Goal: Task Accomplishment & Management: Complete application form

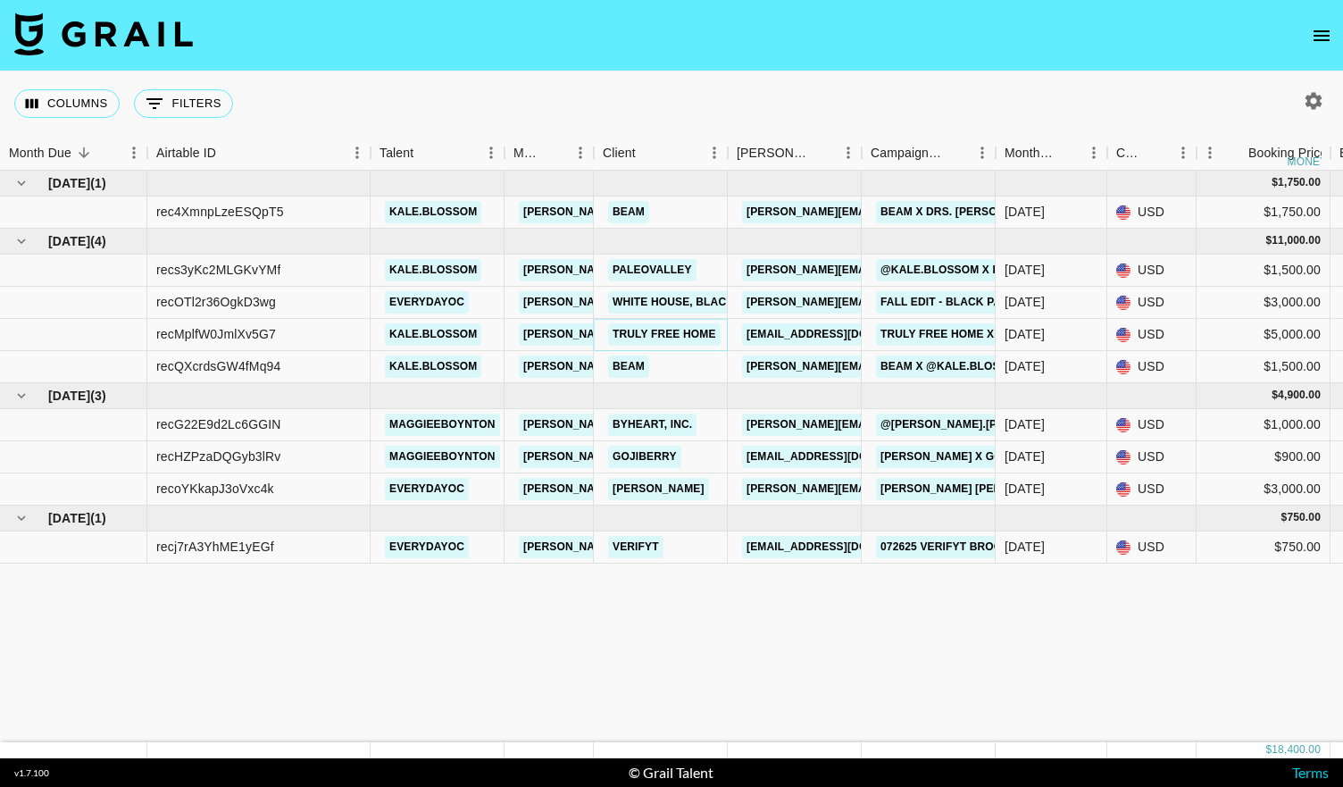
click at [687, 333] on link "Truly Free Home" at bounding box center [664, 334] width 112 height 22
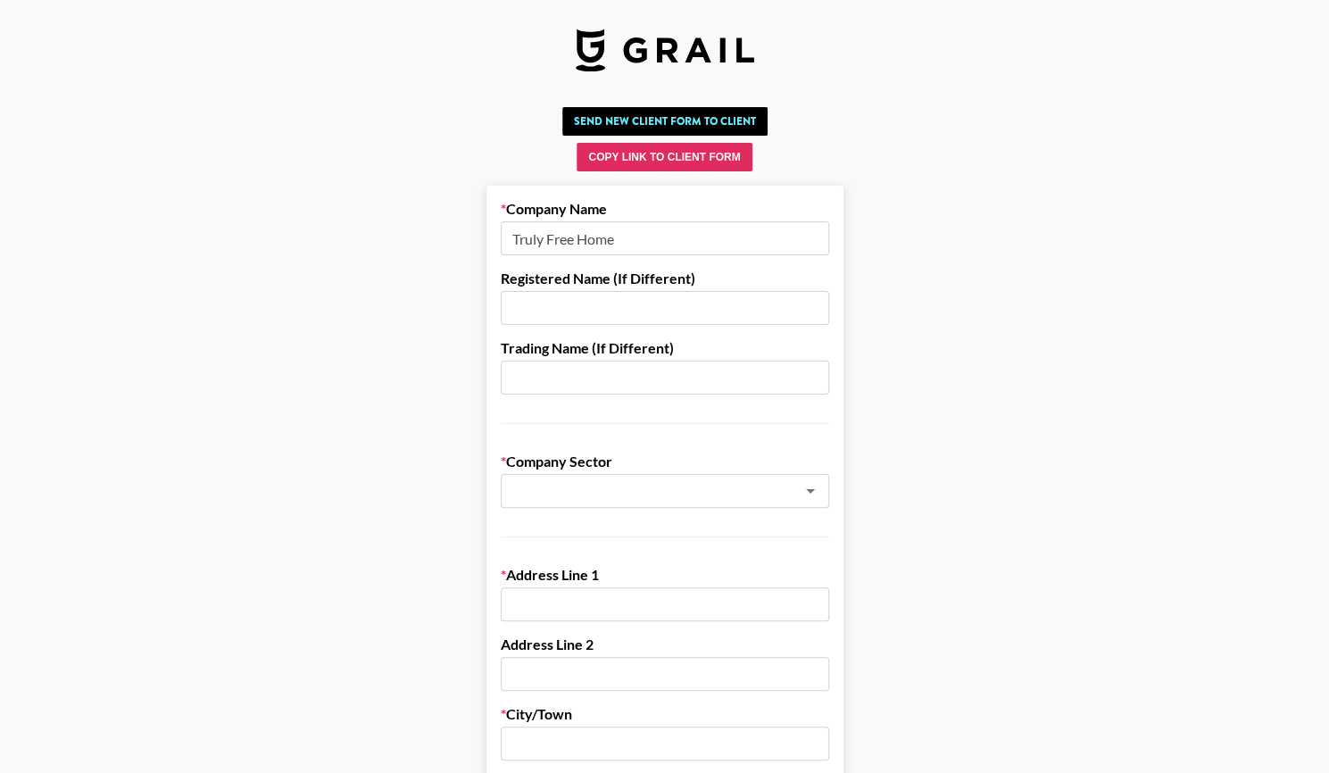
click at [595, 305] on input "text" at bounding box center [665, 308] width 329 height 34
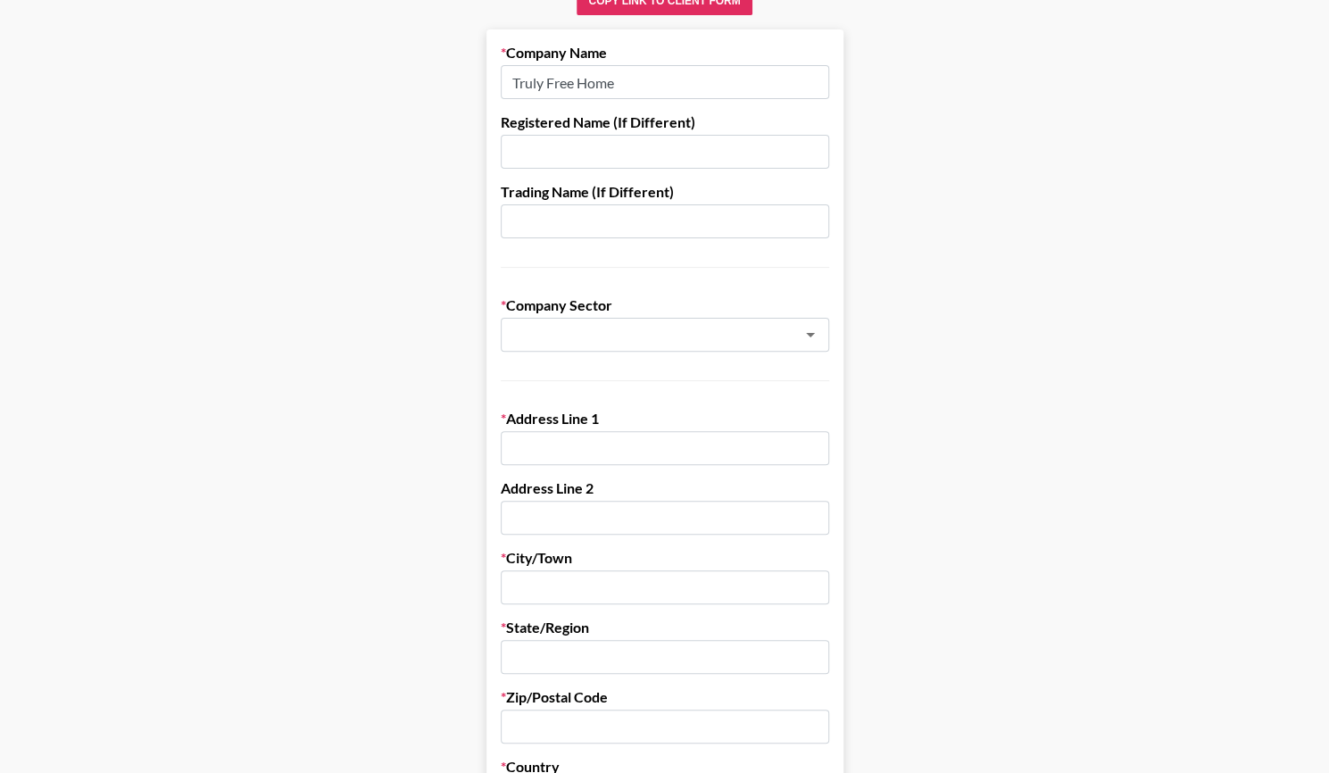
scroll to position [174, 0]
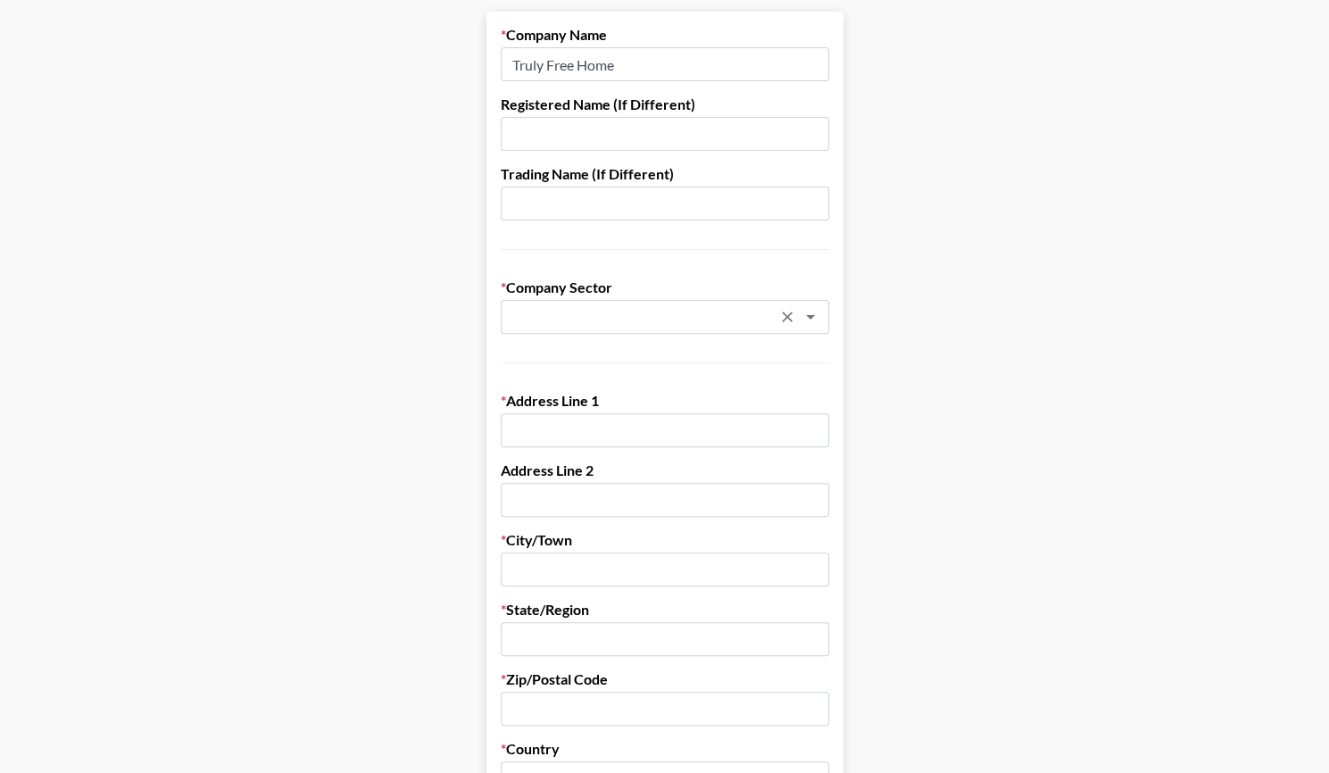
click at [580, 312] on input "text" at bounding box center [642, 317] width 260 height 21
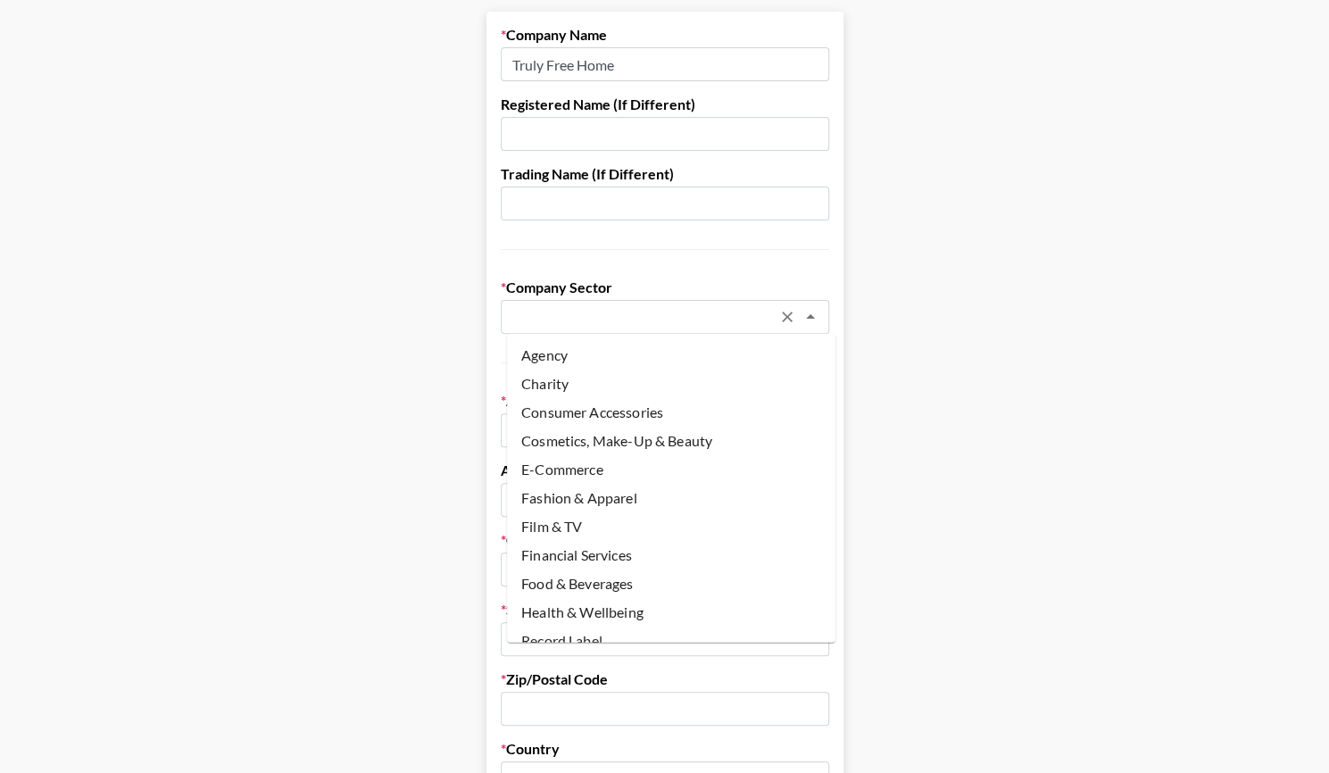
scroll to position [99, 0]
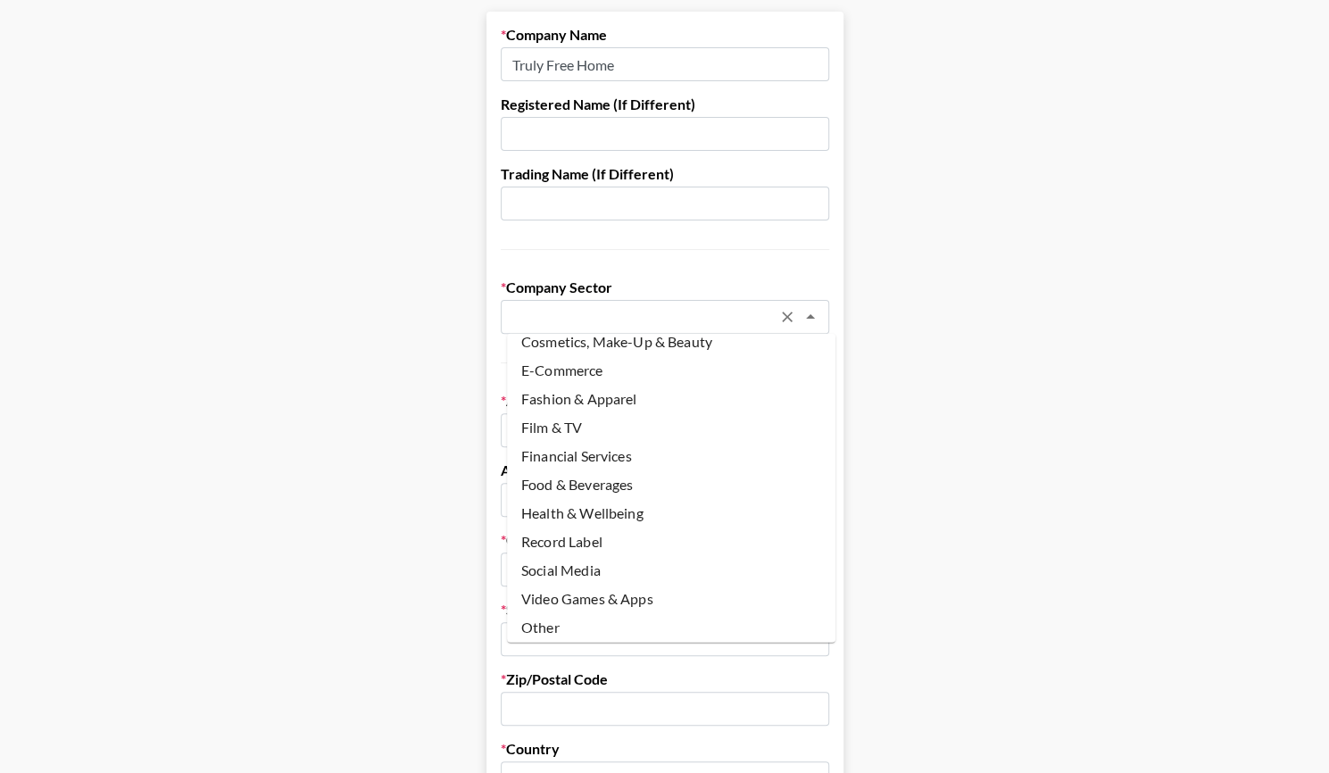
click at [598, 628] on li "Other" at bounding box center [671, 627] width 329 height 29
type input "Other"
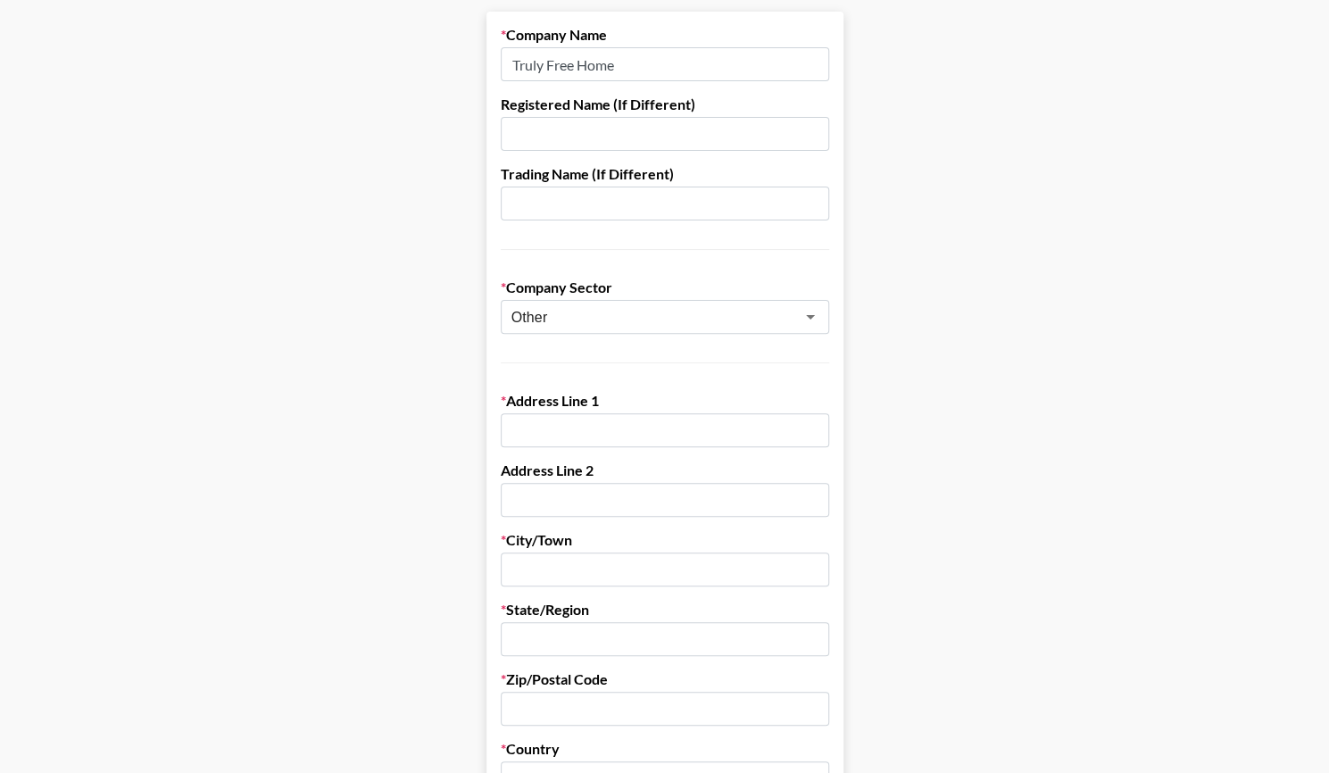
click at [566, 428] on input "text" at bounding box center [665, 430] width 329 height 34
paste input "[STREET_ADDRESS]"
type input "[STREET_ADDRESS]"
click at [530, 569] on input "text" at bounding box center [665, 570] width 329 height 34
type input "w"
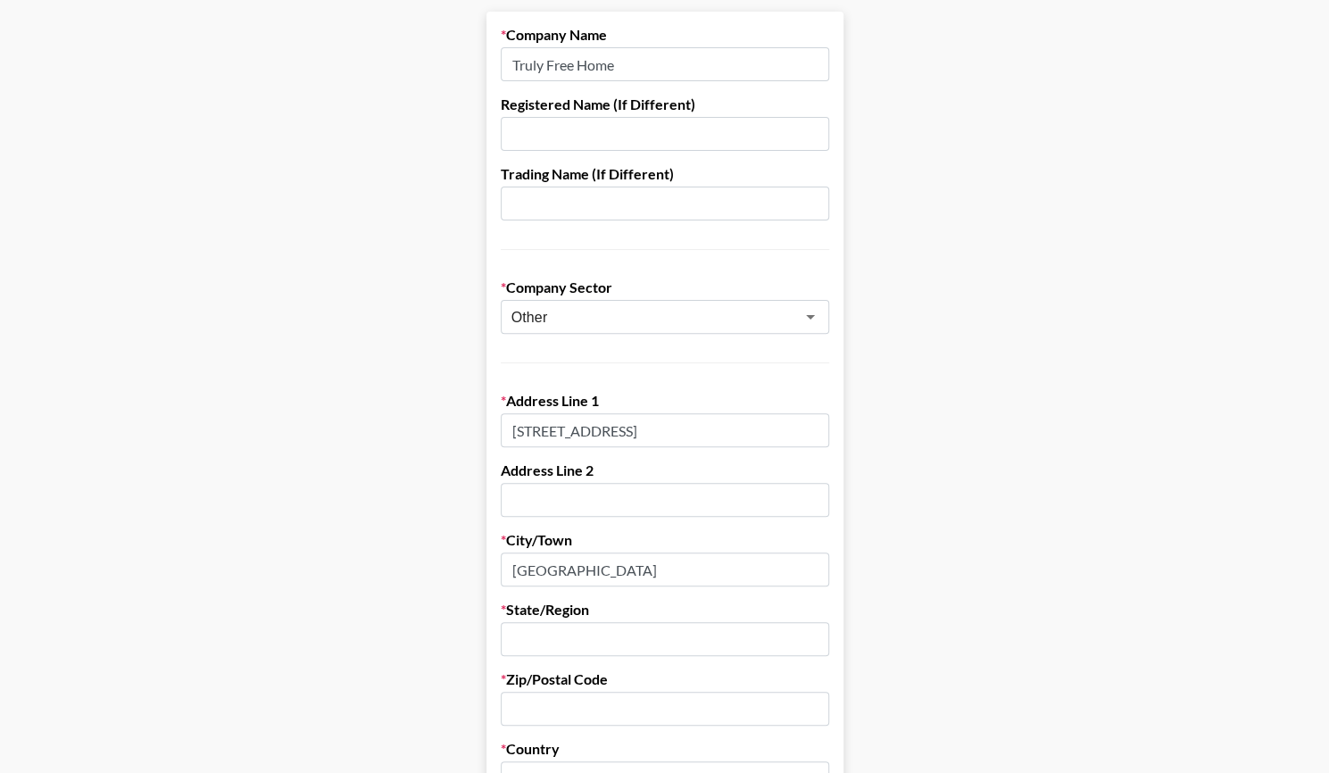
type input "[GEOGRAPHIC_DATA]"
type input "MI"
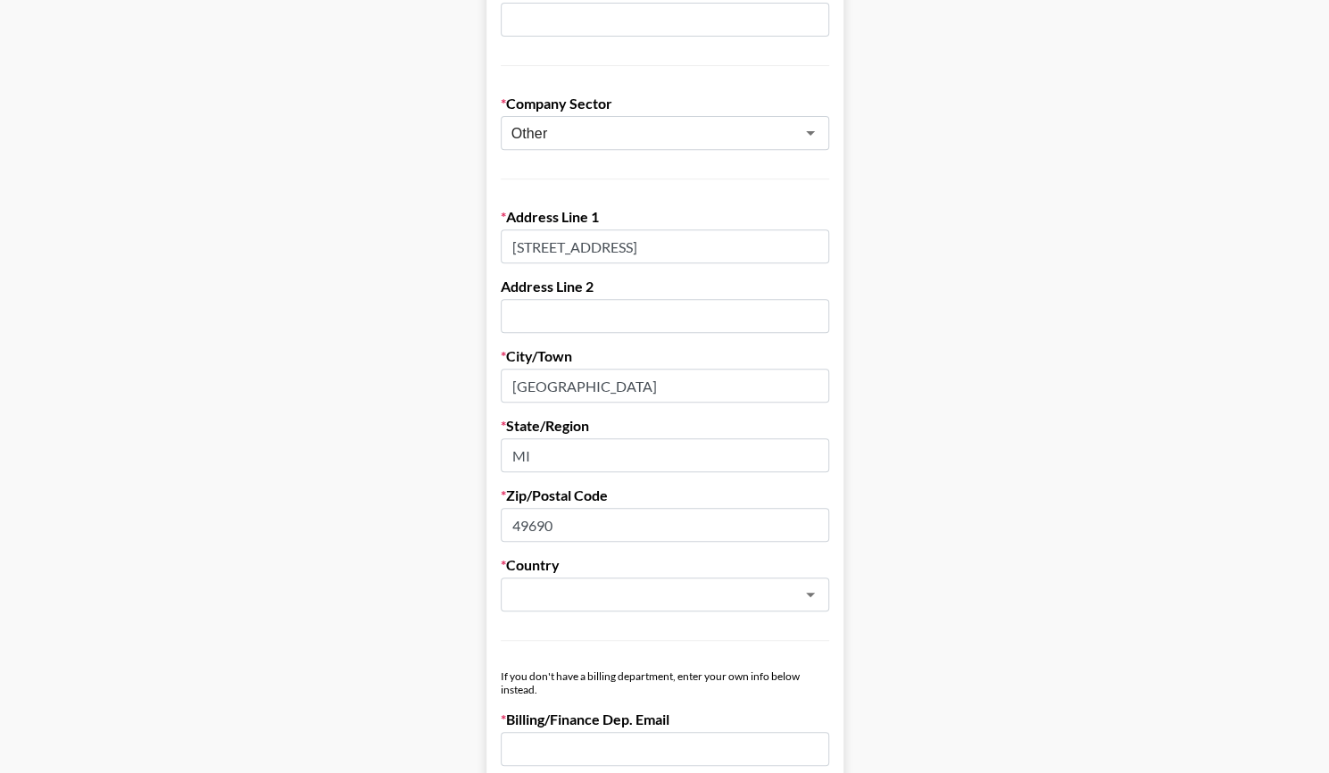
scroll to position [363, 0]
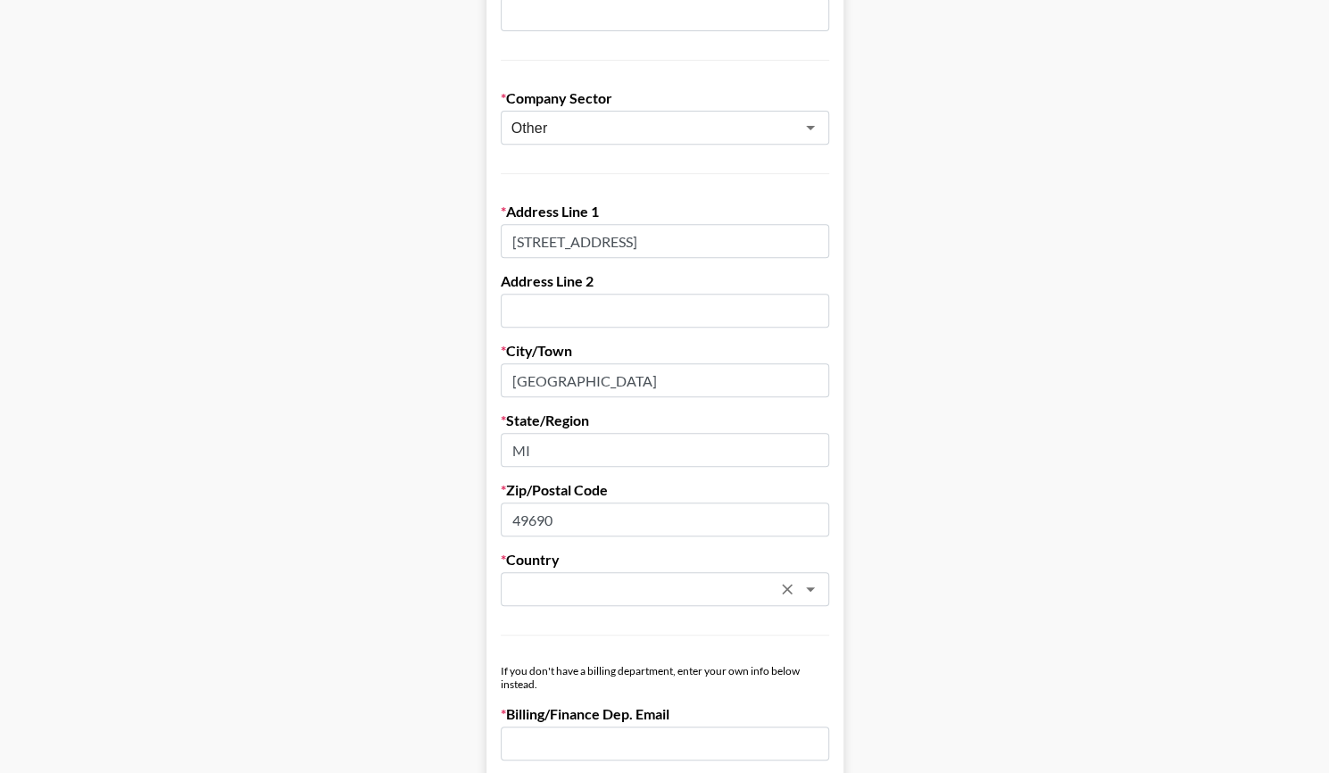
type input "49690"
click at [546, 592] on input "text" at bounding box center [642, 589] width 260 height 21
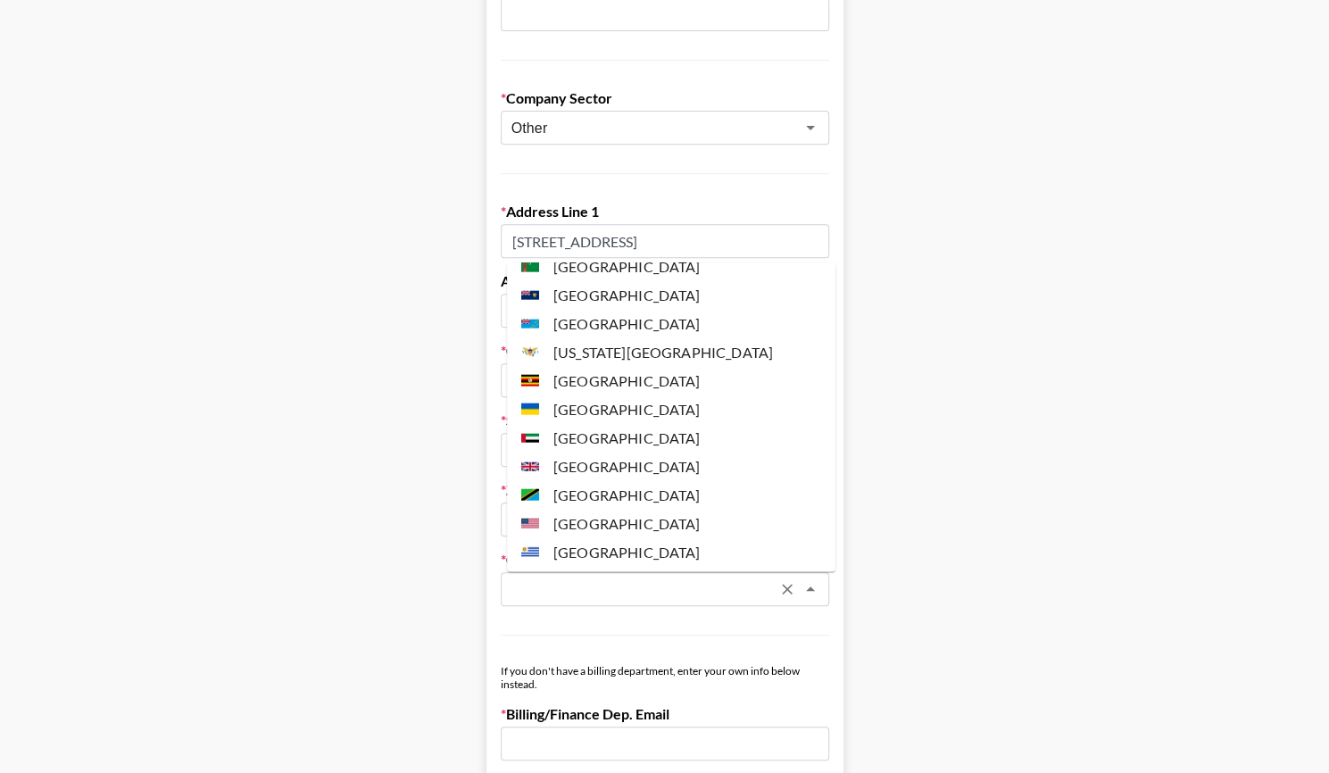
scroll to position [6640, 0]
click at [628, 507] on li "[GEOGRAPHIC_DATA]" at bounding box center [671, 521] width 329 height 29
type input "[GEOGRAPHIC_DATA]"
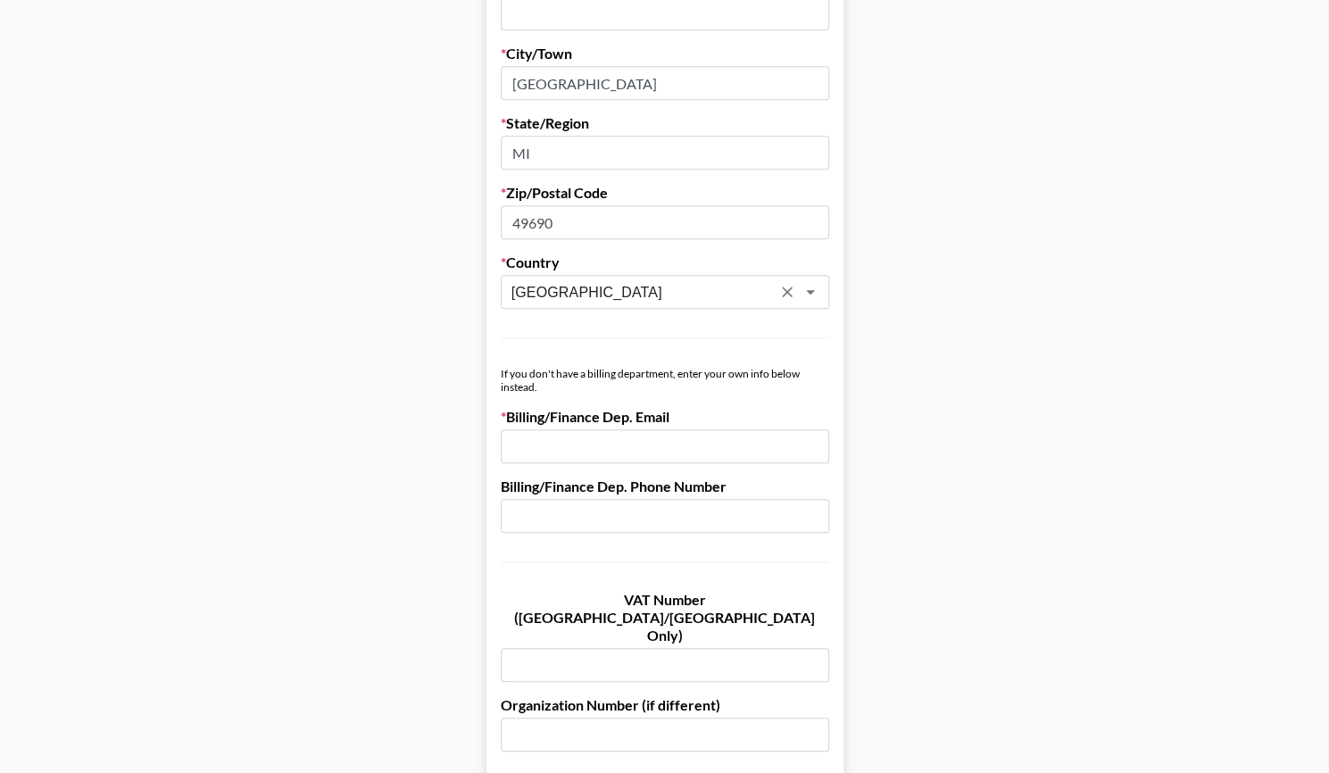
scroll to position [662, 0]
click at [529, 438] on input "email" at bounding box center [665, 446] width 329 height 34
paste input "[EMAIL_ADDRESS][DOMAIN_NAME]"
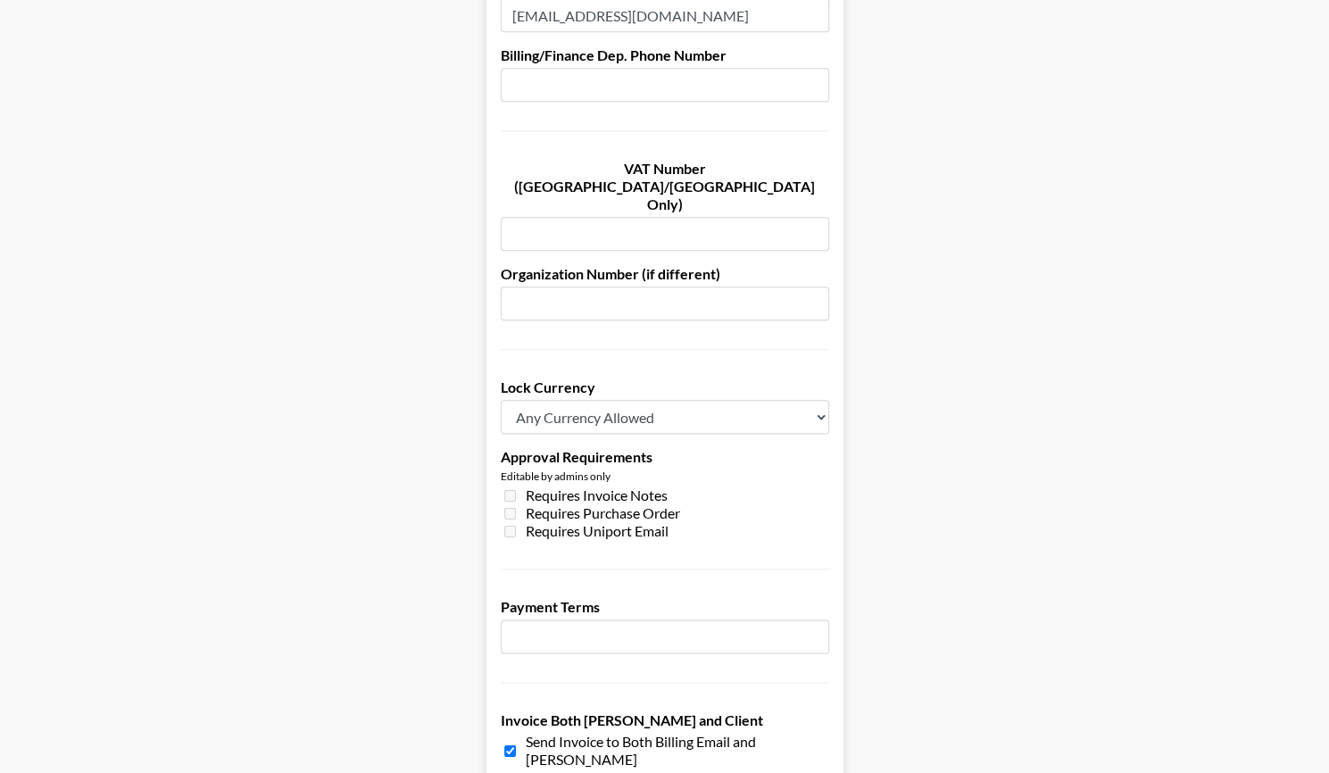
scroll to position [1093, 0]
type input "[EMAIL_ADDRESS][DOMAIN_NAME]"
click at [670, 399] on select "Any Currency Allowed USD GBP EUR CAD AUD" at bounding box center [665, 416] width 329 height 34
select select "USD"
click at [507, 399] on select "Any Currency Allowed USD GBP EUR CAD AUD" at bounding box center [665, 416] width 329 height 34
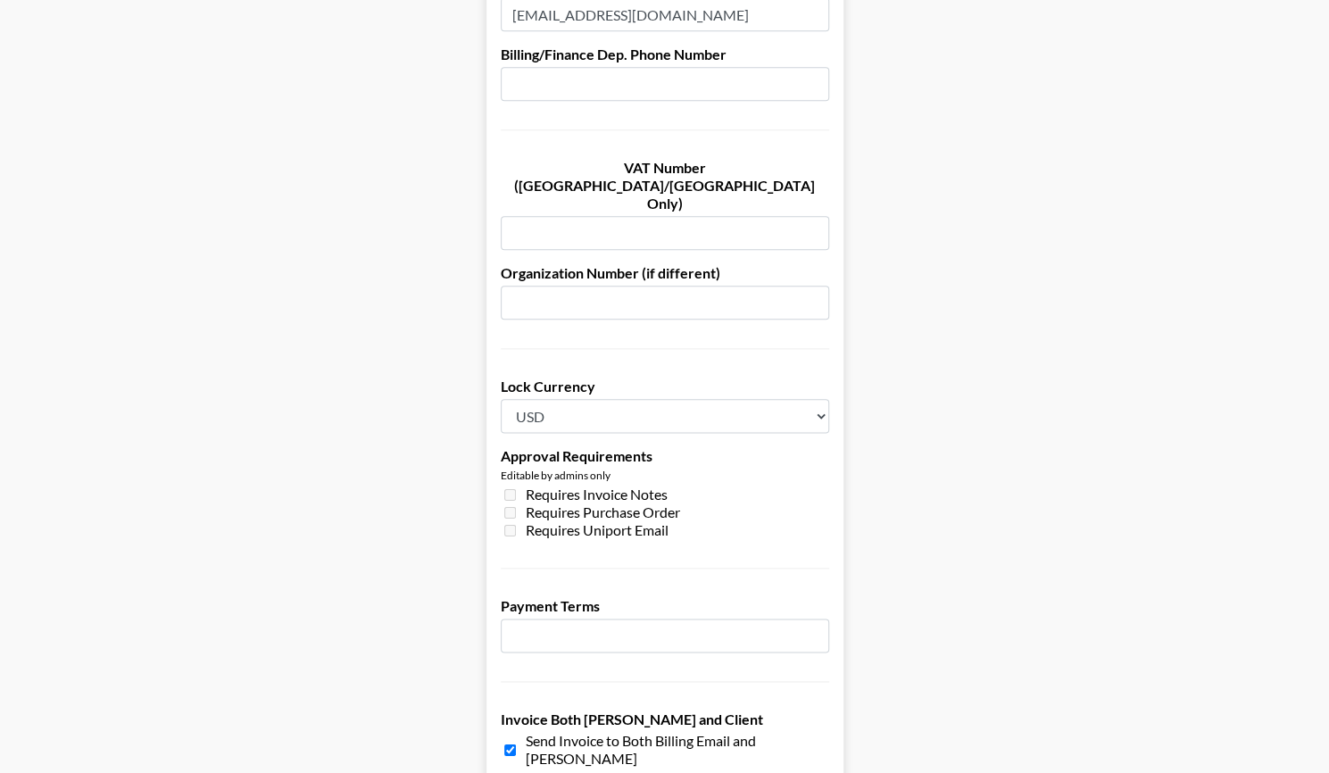
click at [577, 619] on input "number" at bounding box center [665, 636] width 329 height 34
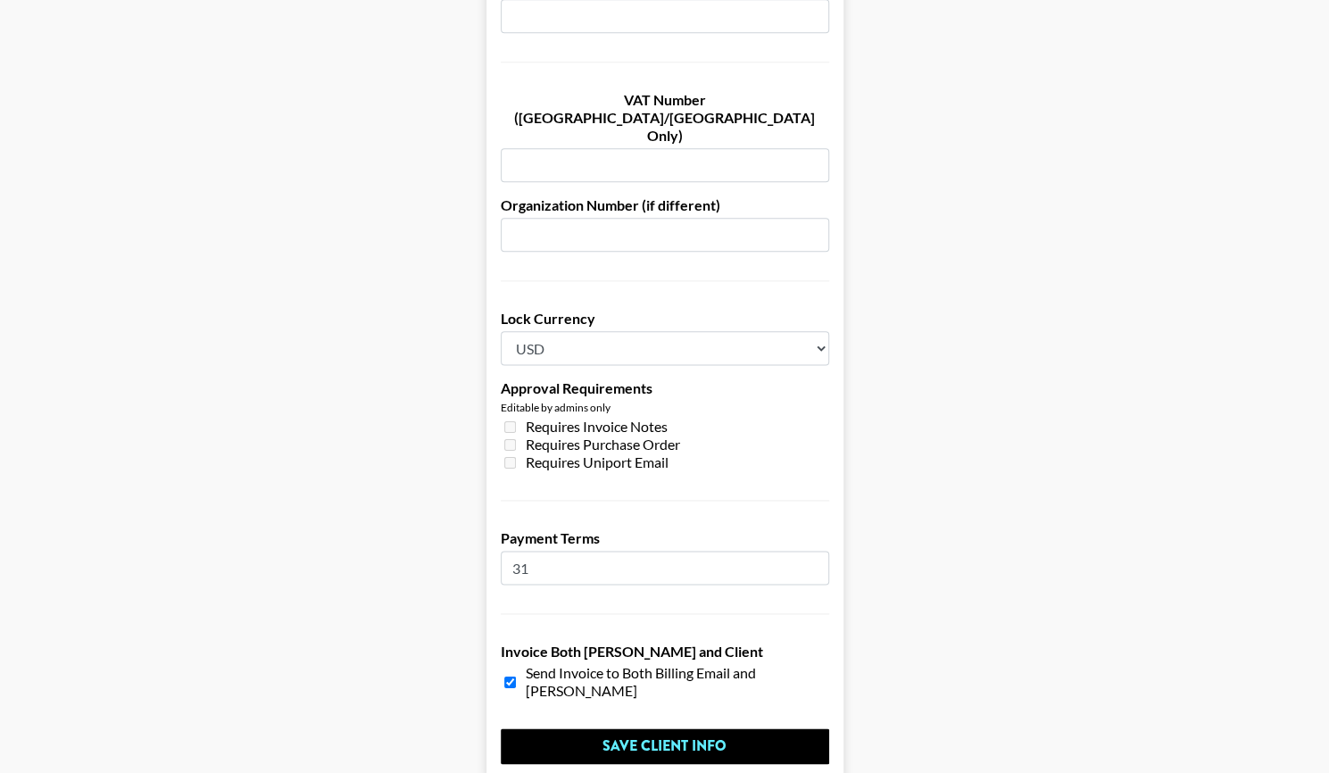
scroll to position [1171, 0]
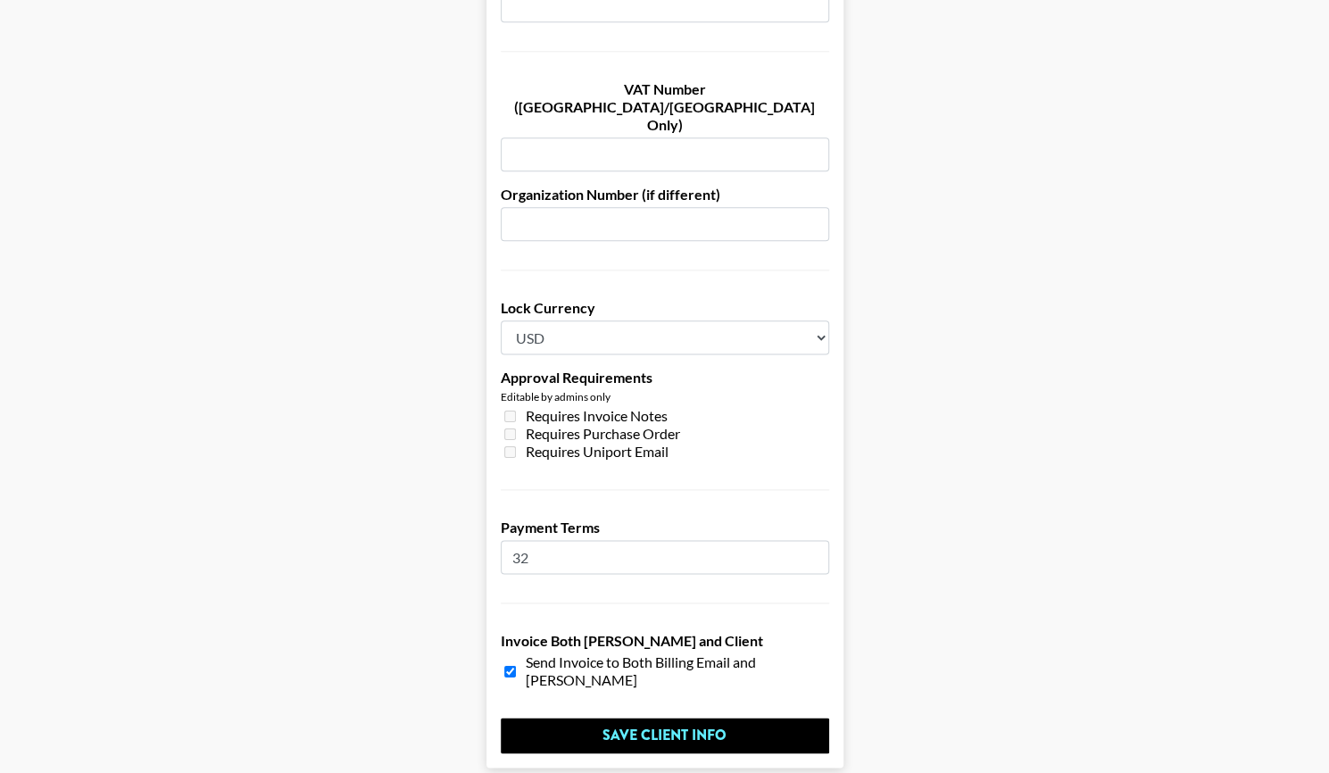
click at [823, 540] on input "32" at bounding box center [665, 557] width 329 height 34
click at [821, 540] on input "31" at bounding box center [665, 557] width 329 height 34
type input "30"
click at [821, 540] on input "30" at bounding box center [665, 557] width 329 height 34
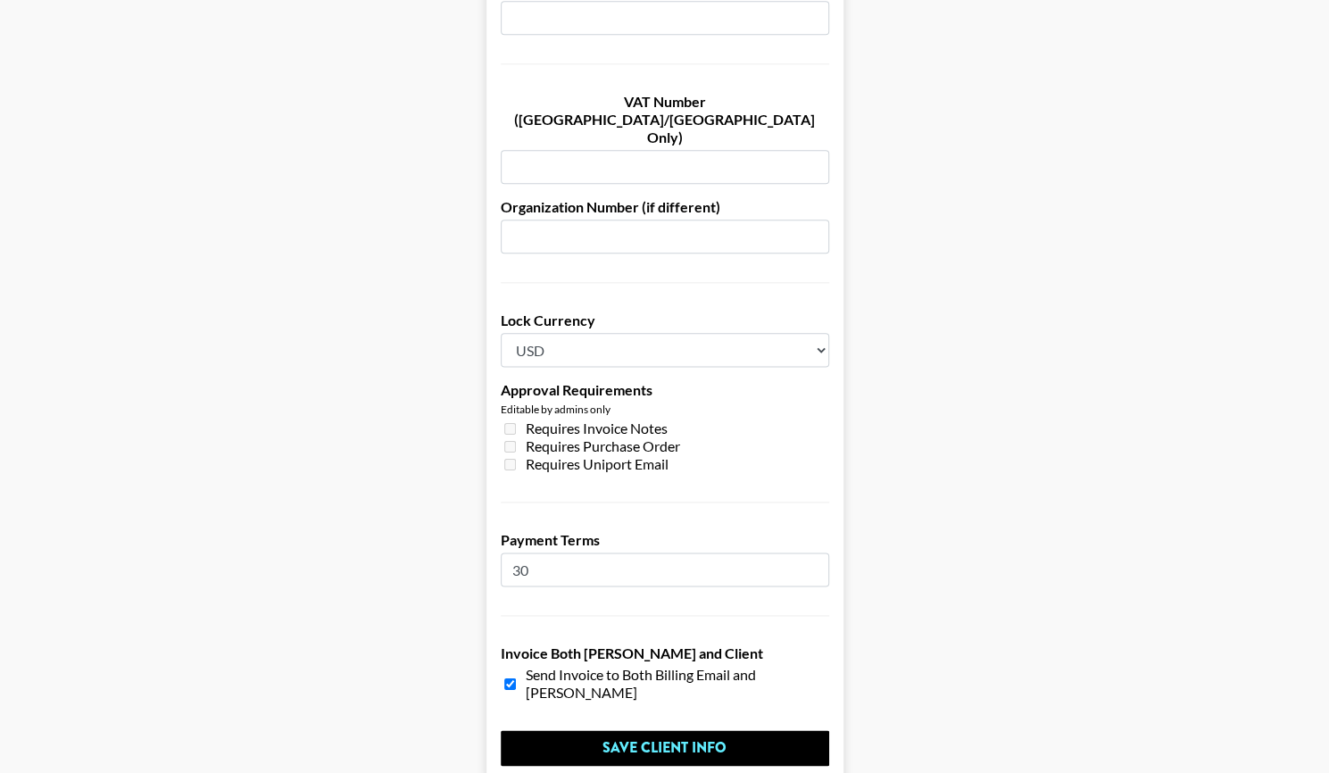
scroll to position [1205, 0]
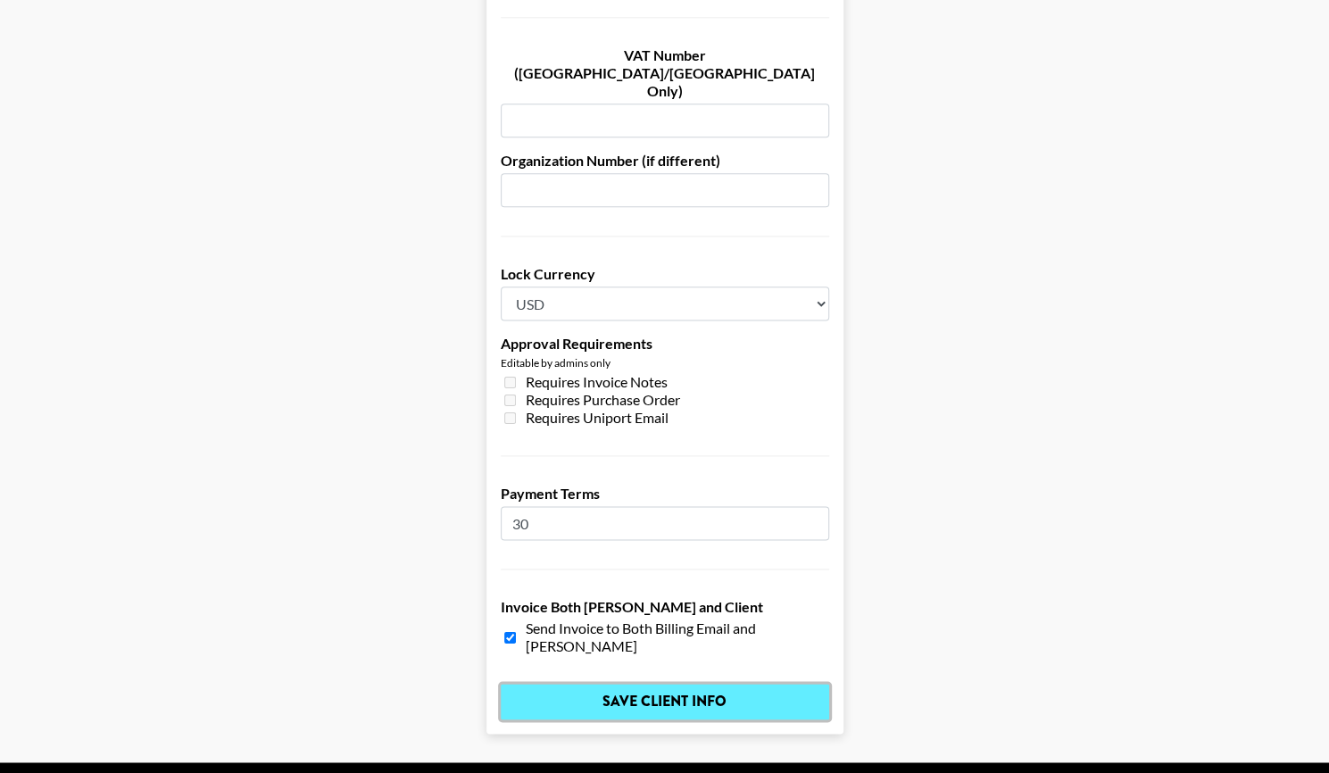
click at [661, 684] on input "Save Client Info" at bounding box center [665, 702] width 329 height 36
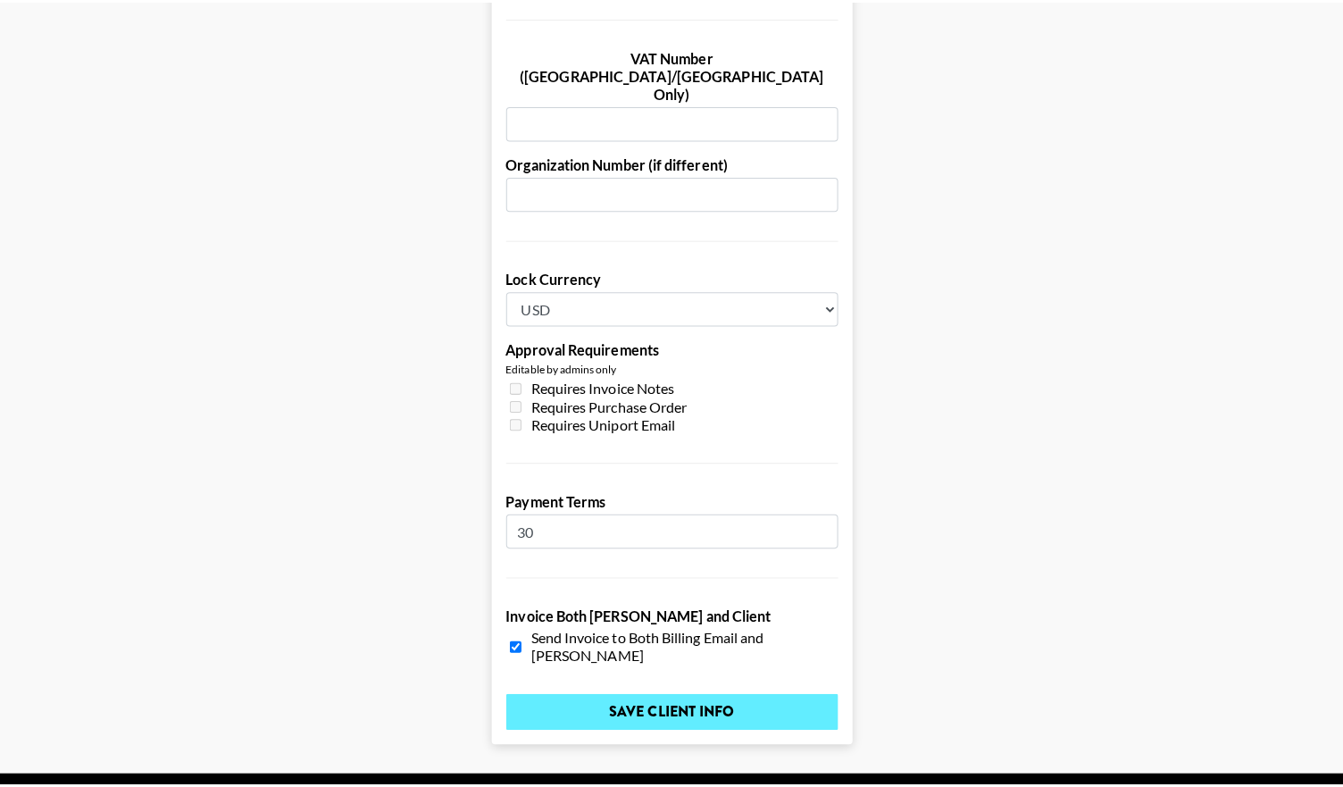
scroll to position [0, 0]
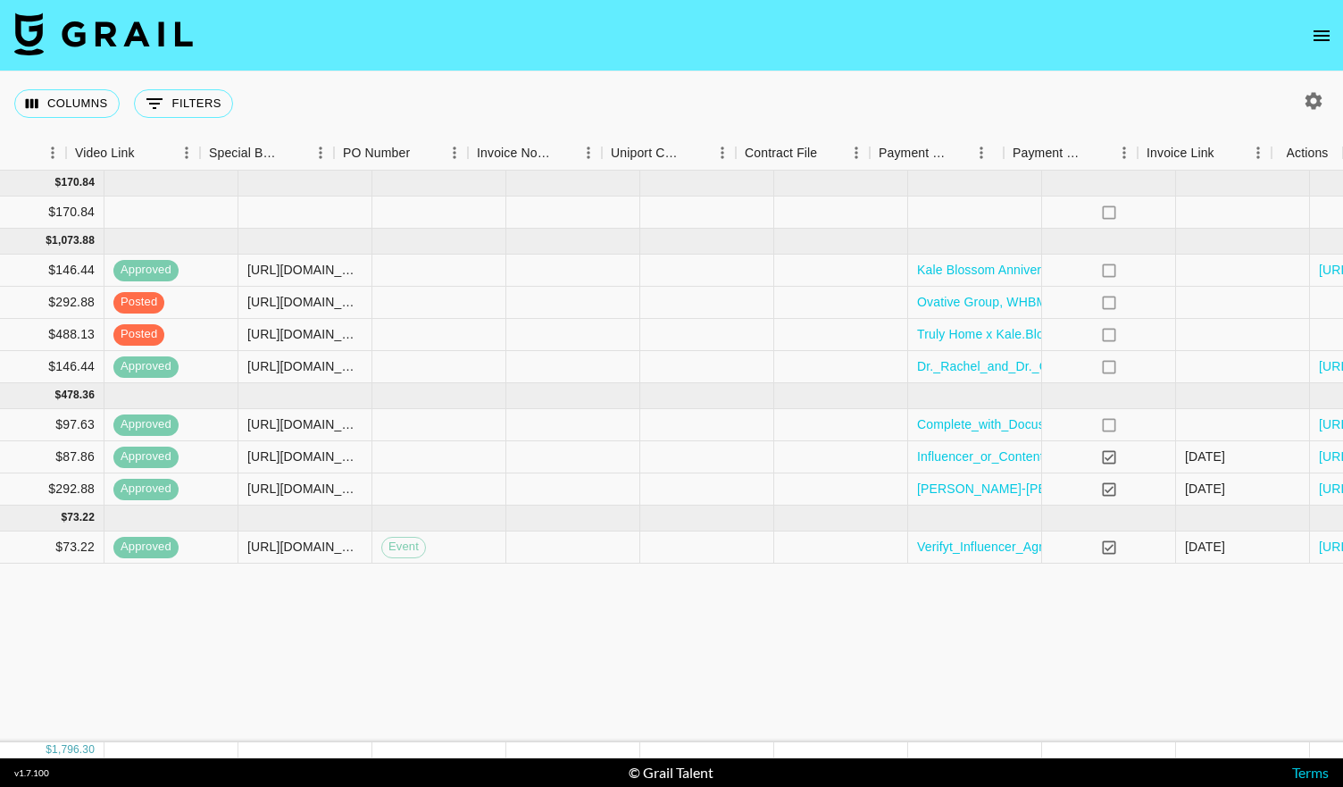
scroll to position [0, 1621]
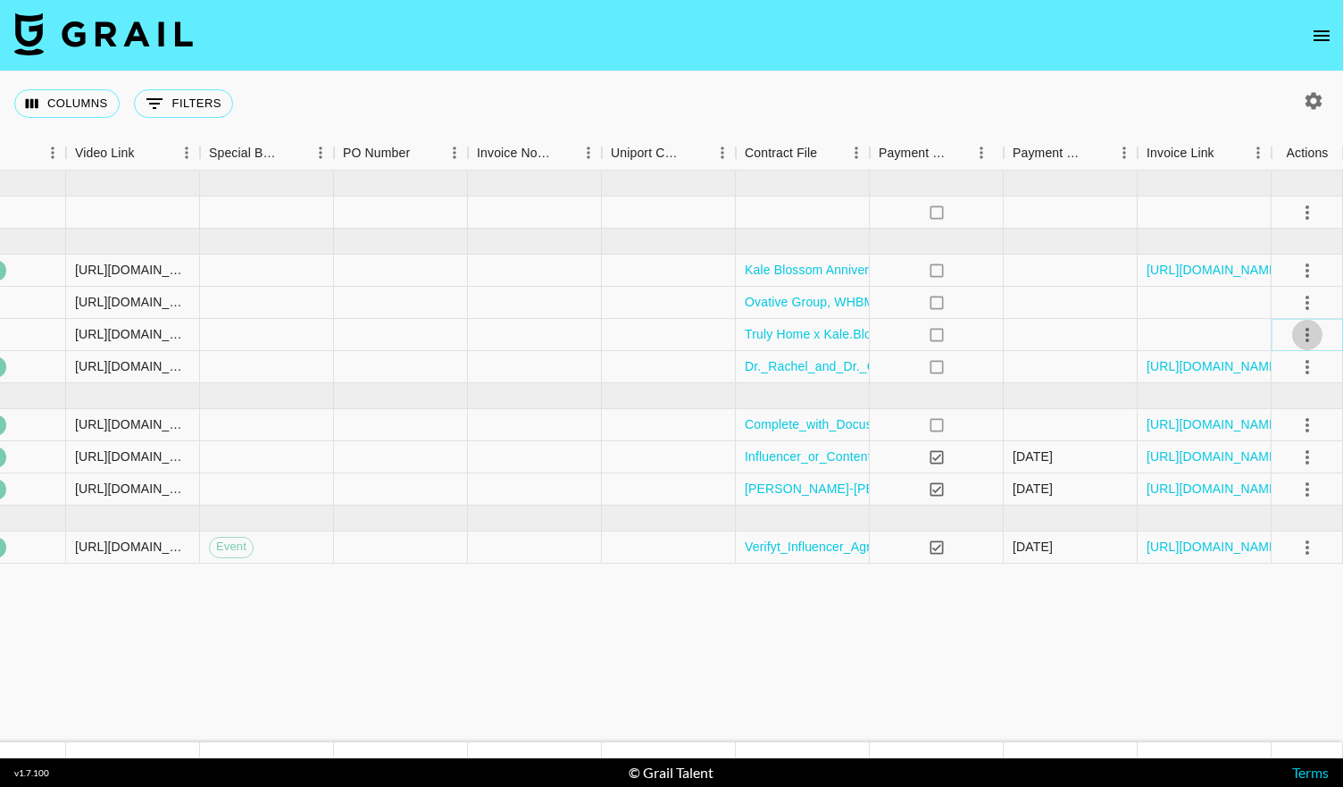
click at [1308, 329] on icon "select merge strategy" at bounding box center [1306, 334] width 21 height 21
click at [1274, 499] on div "Approve" at bounding box center [1268, 500] width 54 height 21
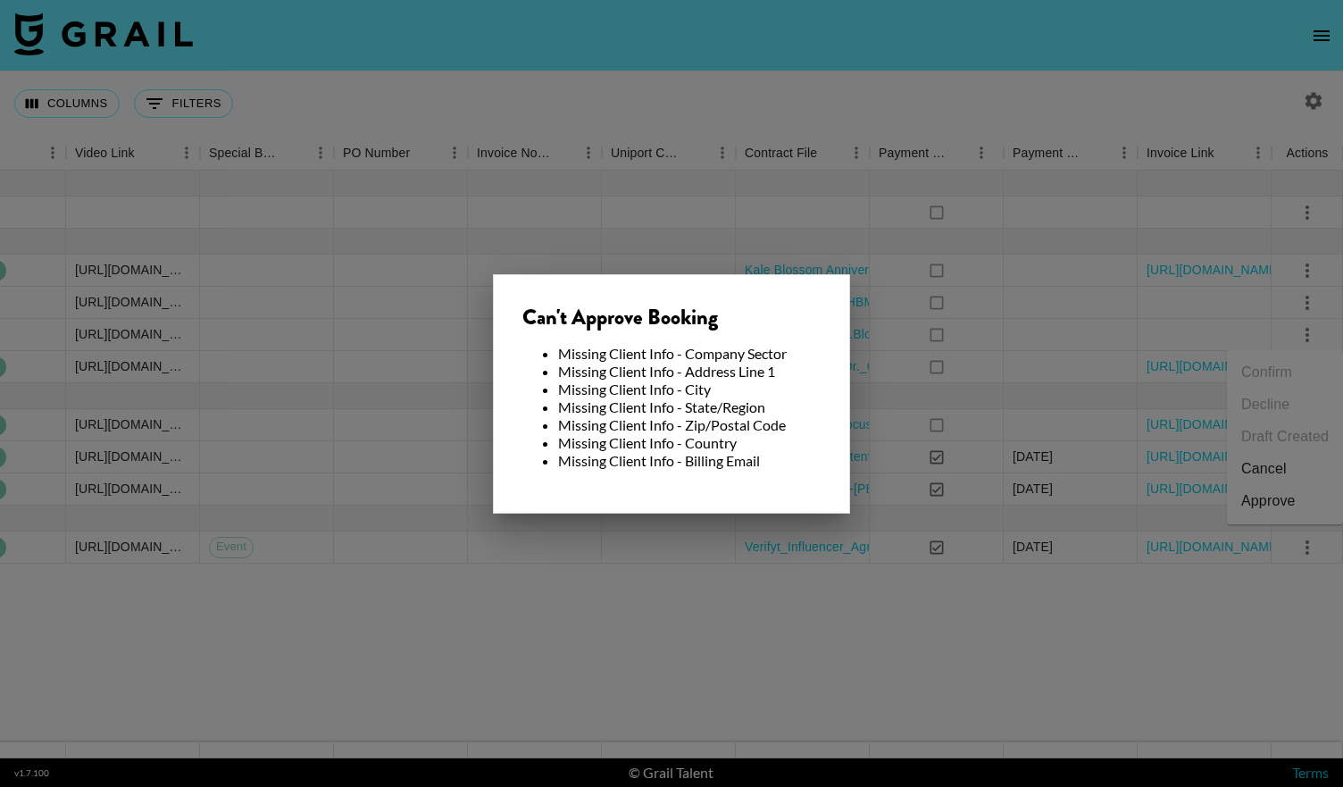
click at [964, 356] on div at bounding box center [671, 393] width 1343 height 787
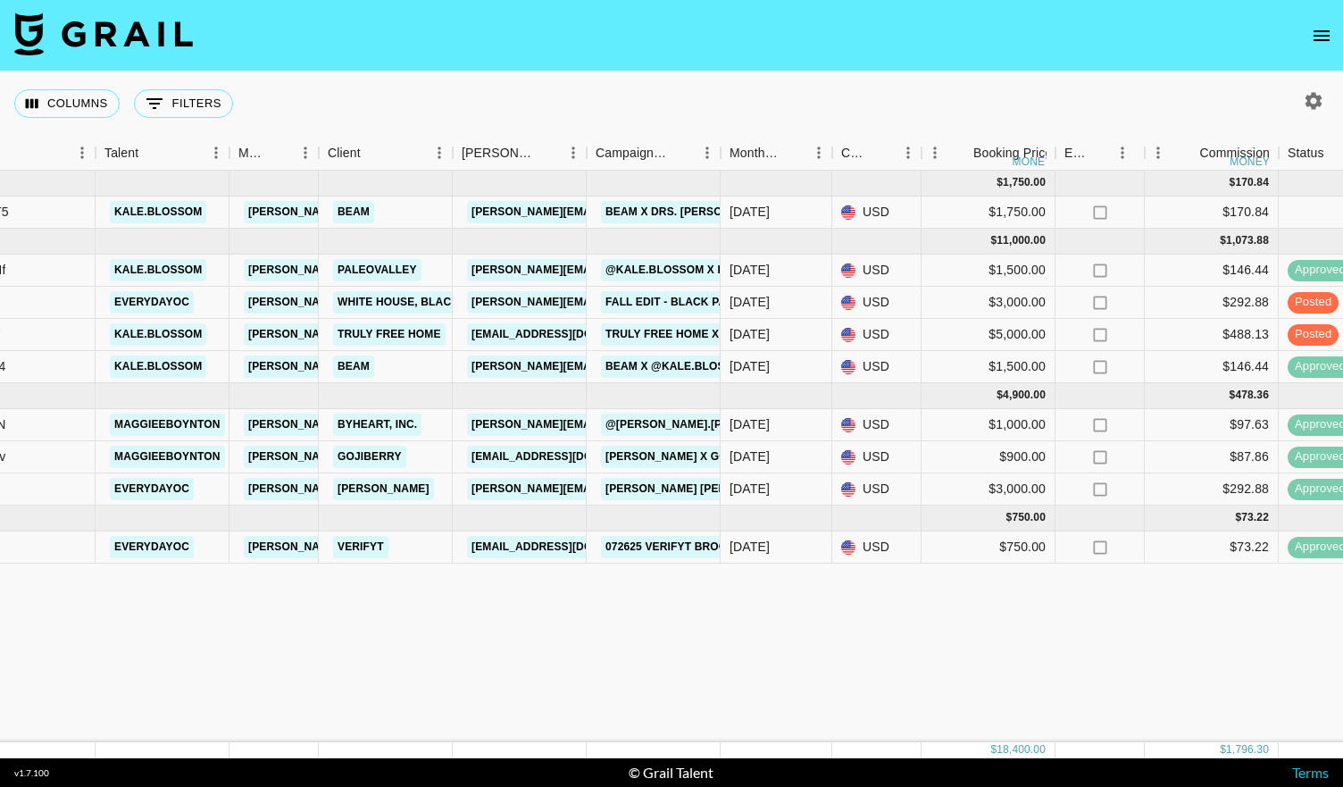
scroll to position [0, 274]
click at [379, 333] on link "Truly Free Home" at bounding box center [390, 334] width 112 height 22
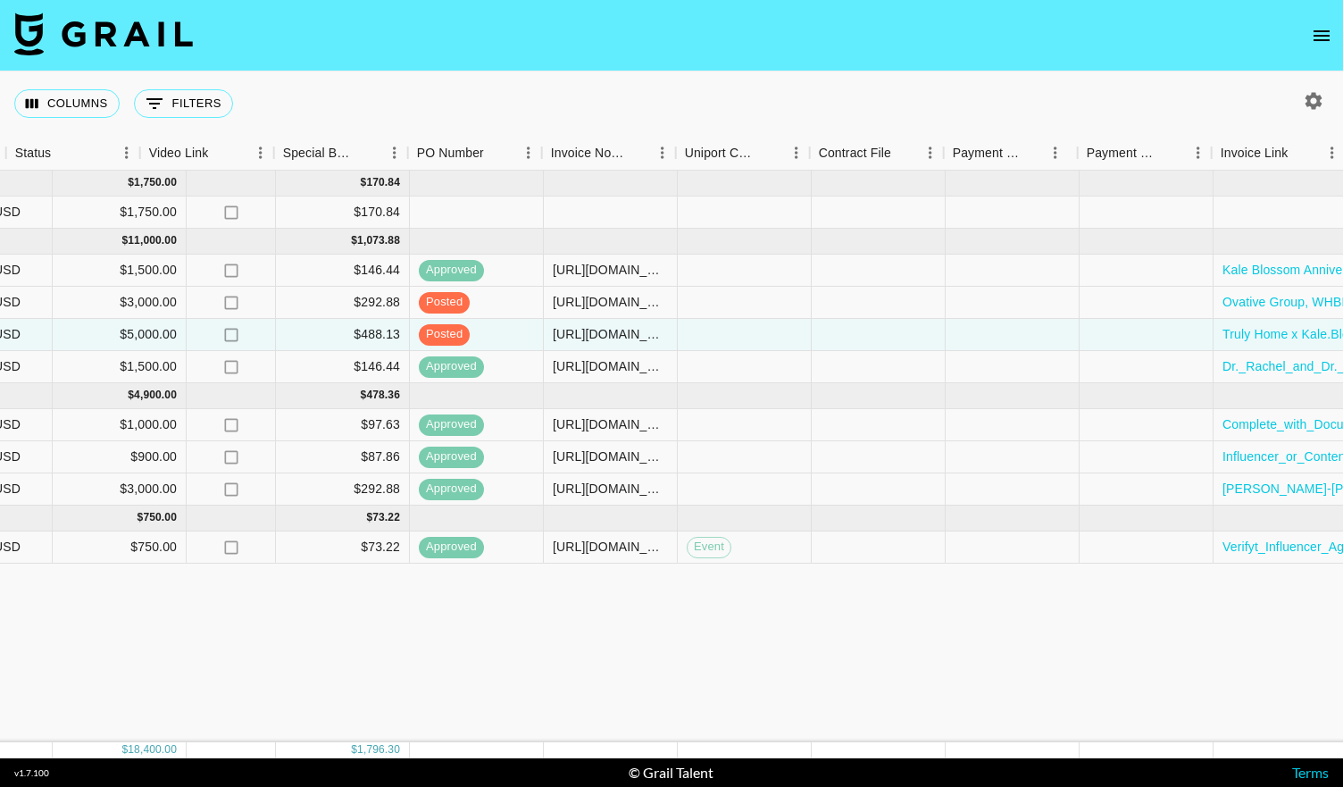
scroll to position [0, 1621]
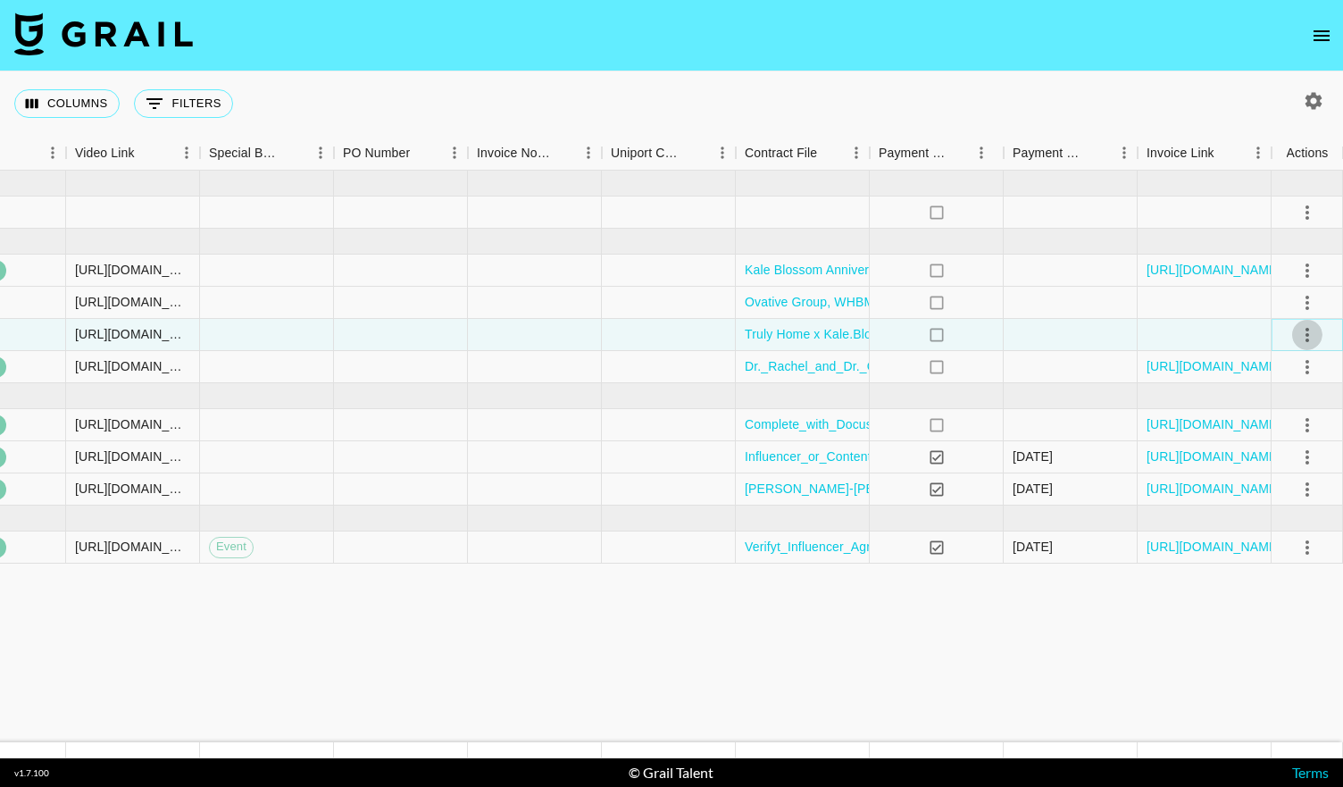
click at [1306, 326] on icon "select merge strategy" at bounding box center [1306, 334] width 21 height 21
click at [1254, 494] on div "Approve" at bounding box center [1268, 500] width 54 height 21
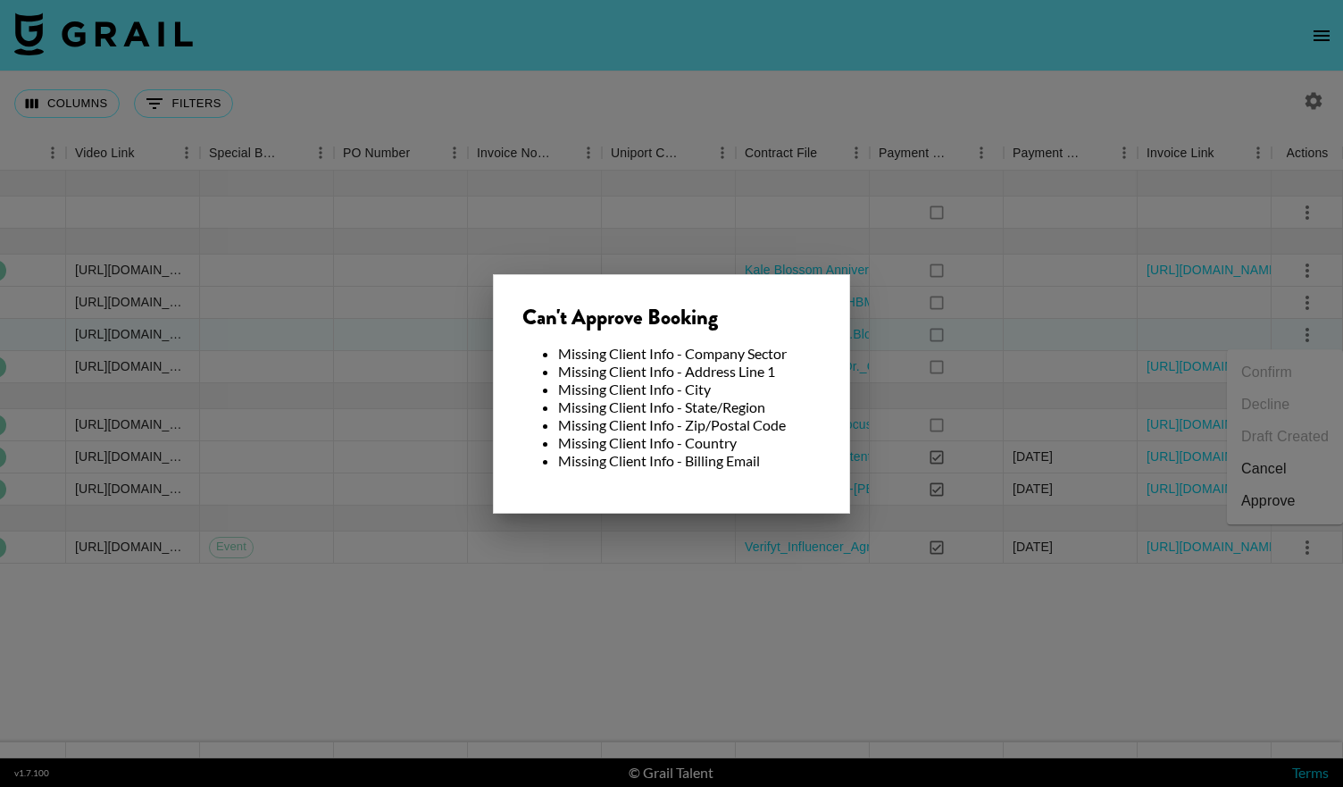
click at [756, 313] on div "Can't Approve Booking" at bounding box center [671, 317] width 298 height 27
click at [1069, 326] on div at bounding box center [671, 393] width 1343 height 787
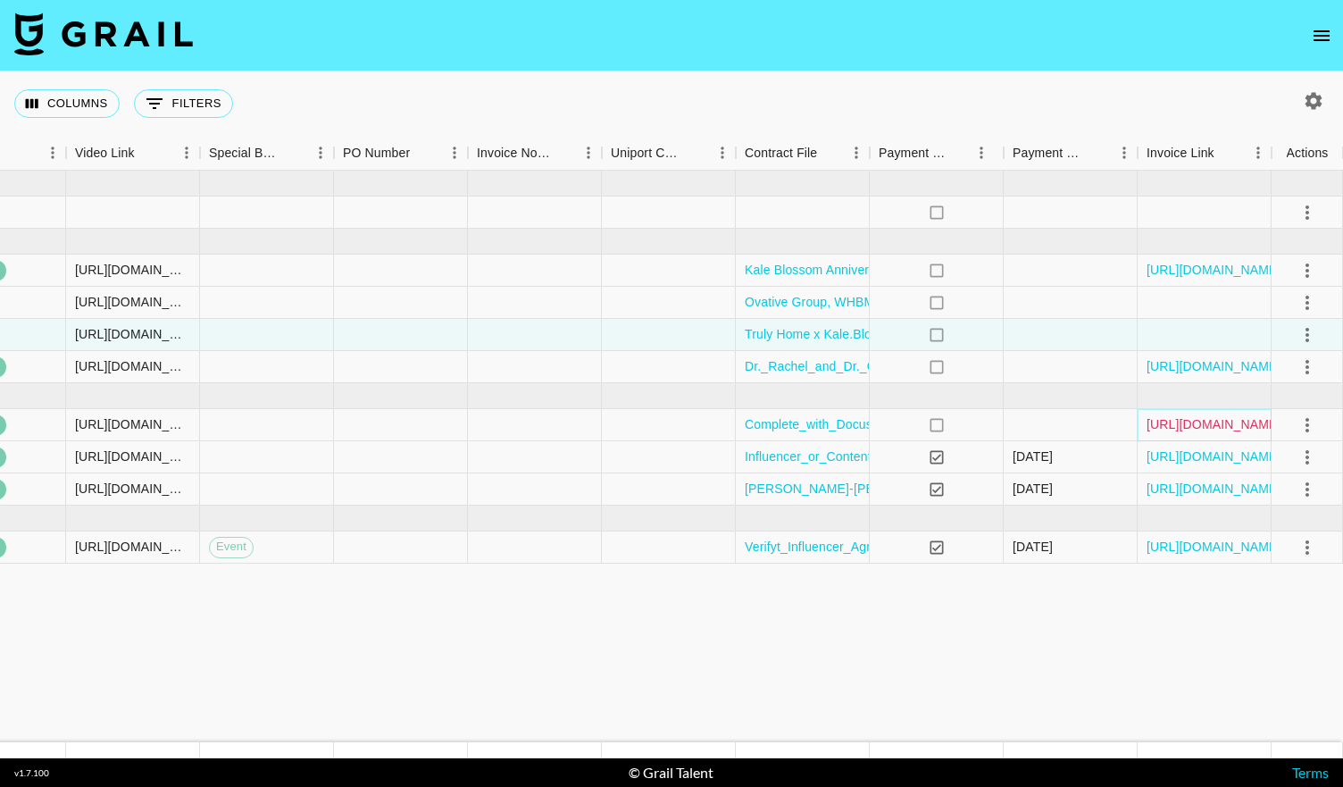
click at [1212, 427] on link "https://in.xero.com/1Qh10reSuEvzIqu9CdUv8spKWtDcMURLMB71ysUU" at bounding box center [1213, 424] width 135 height 18
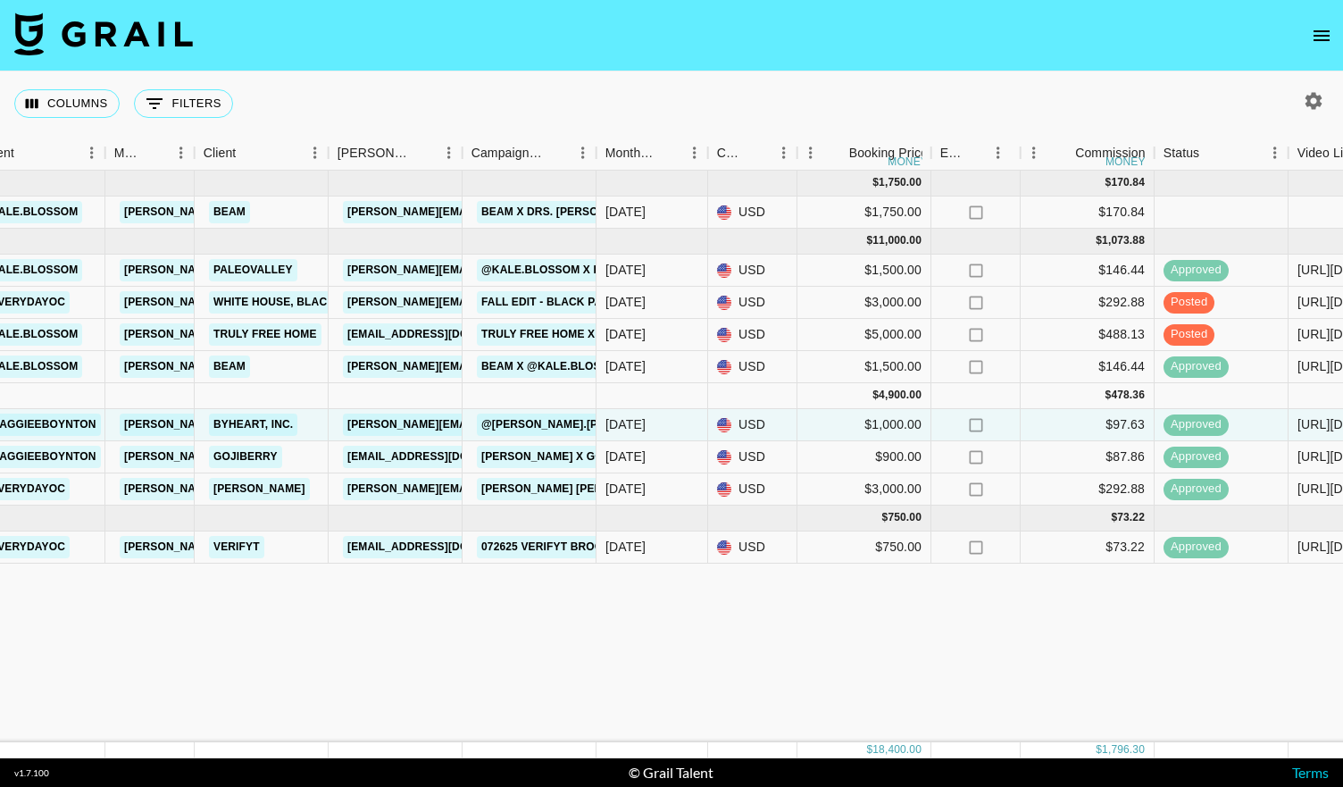
scroll to position [0, 391]
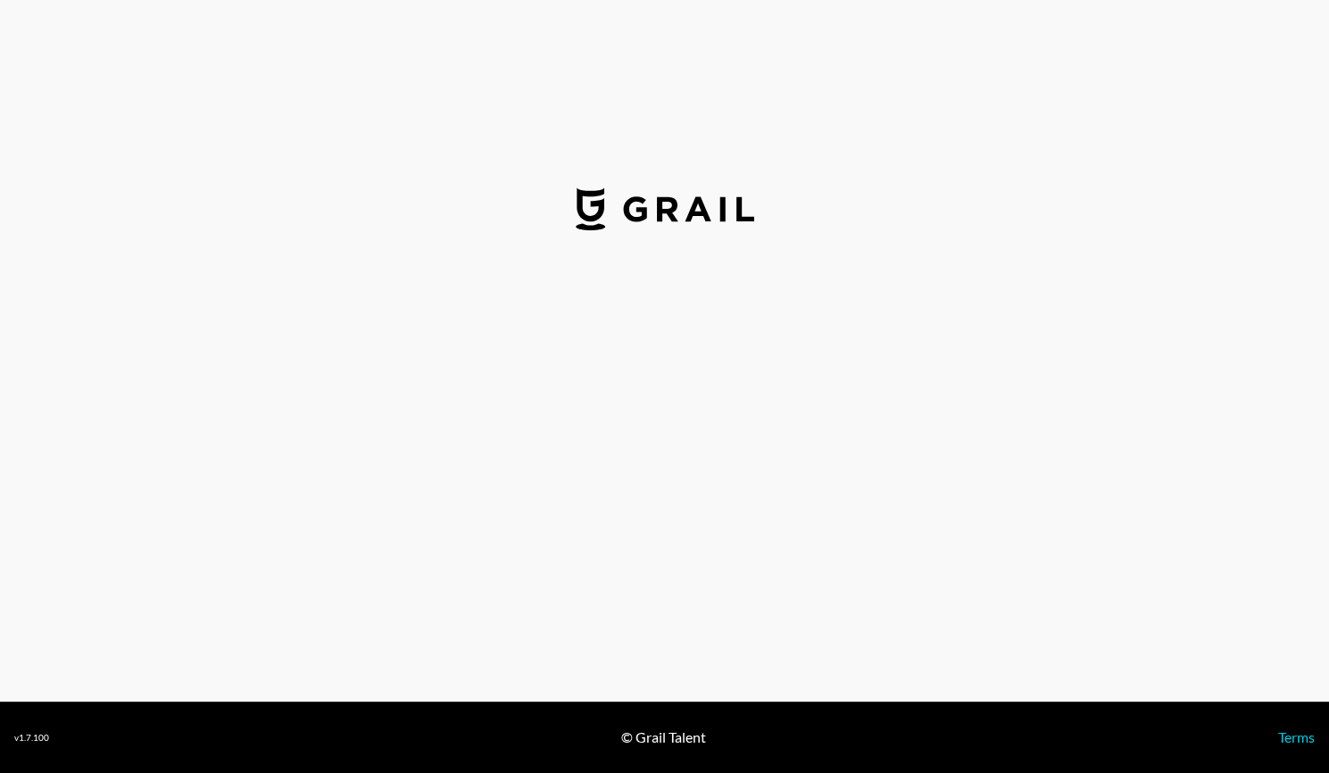
select select "USD"
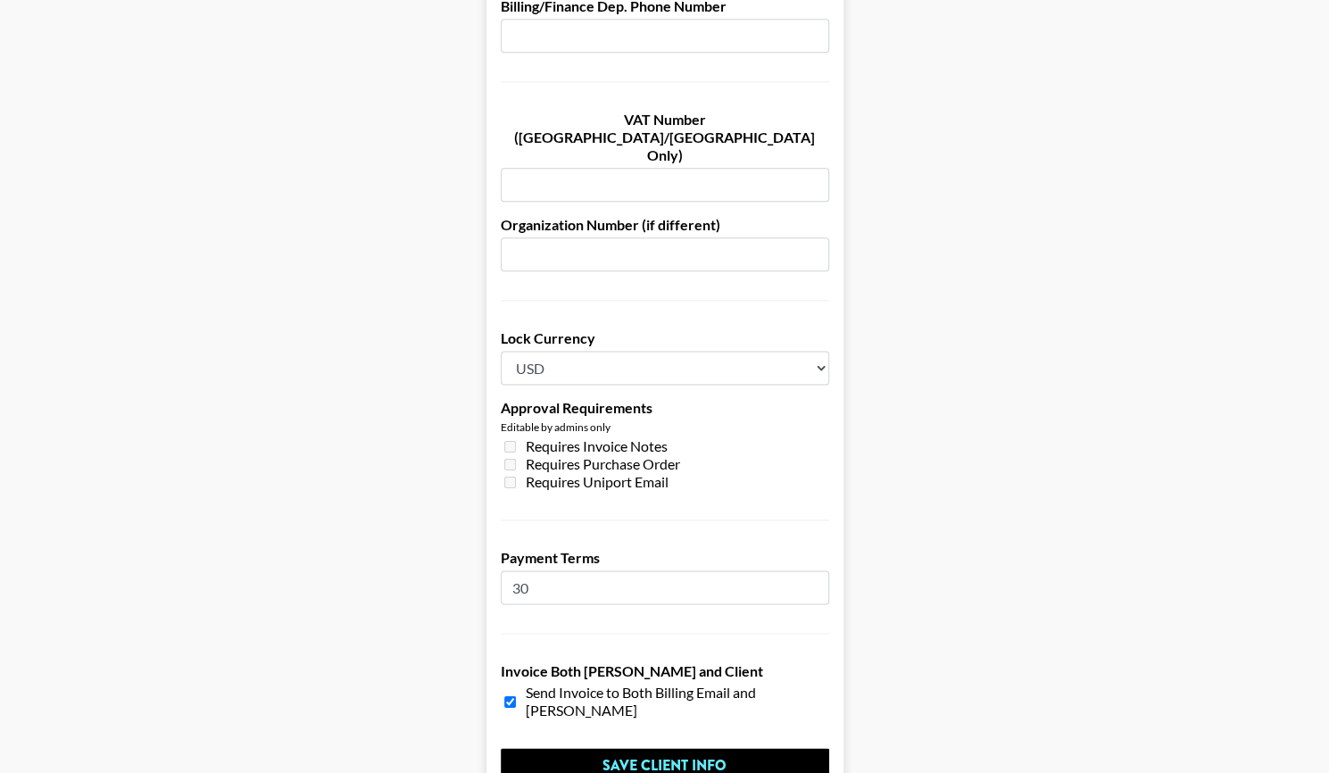
scroll to position [1270, 0]
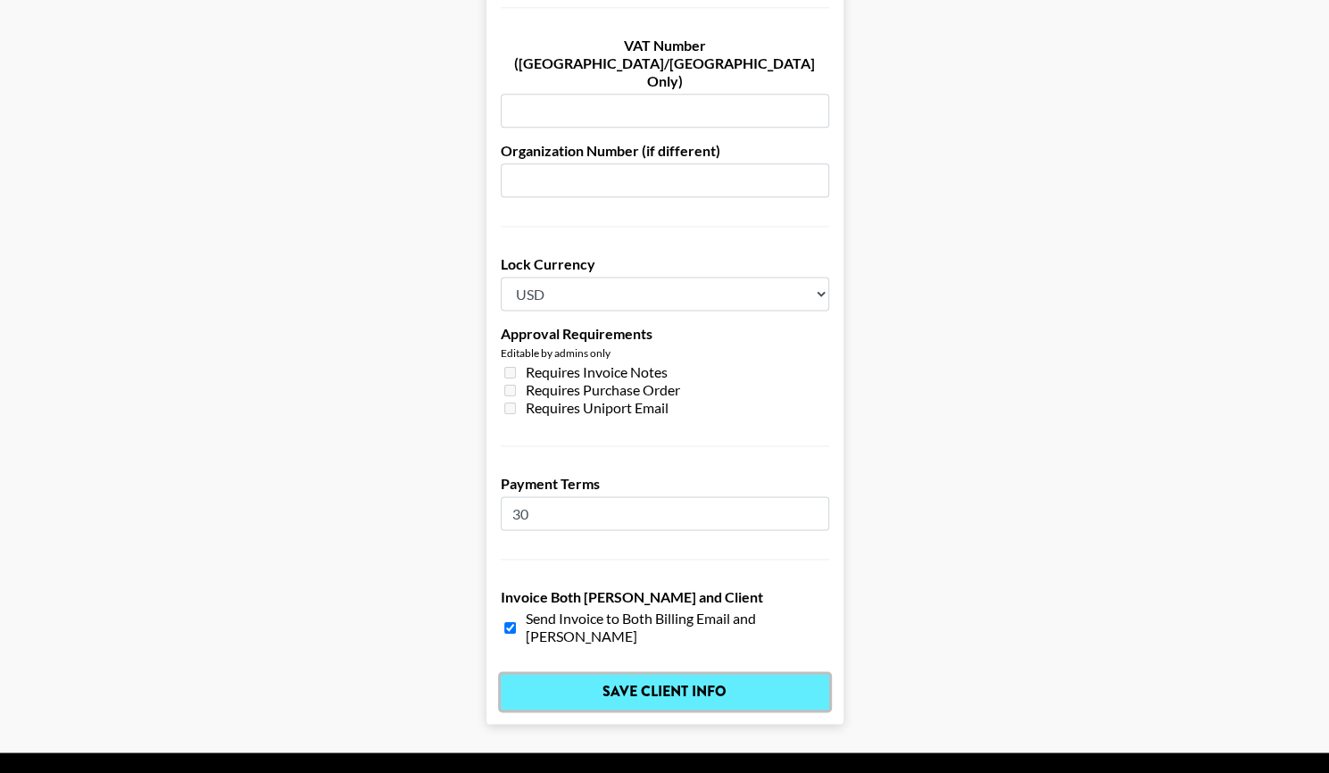
click at [631, 674] on input "Save Client Info" at bounding box center [665, 692] width 329 height 36
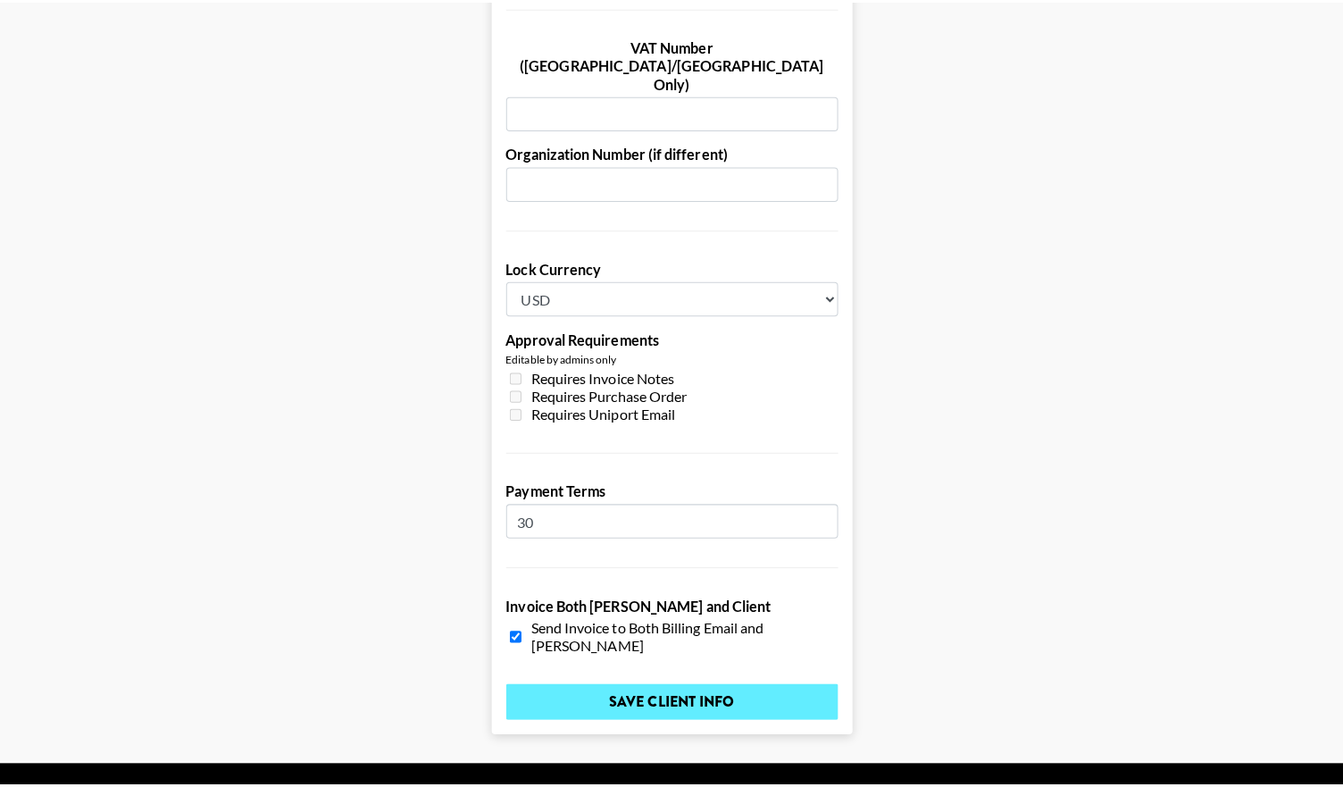
scroll to position [0, 0]
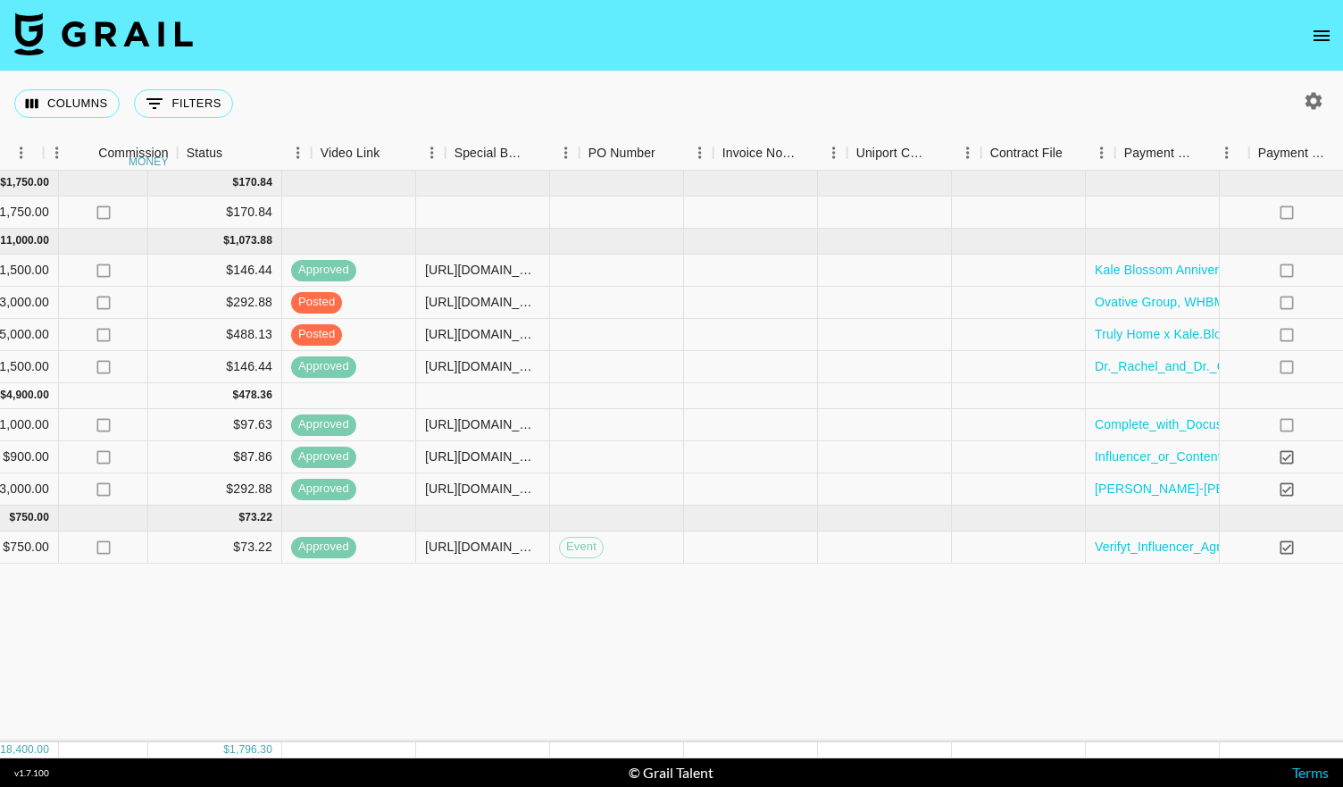
scroll to position [0, 1621]
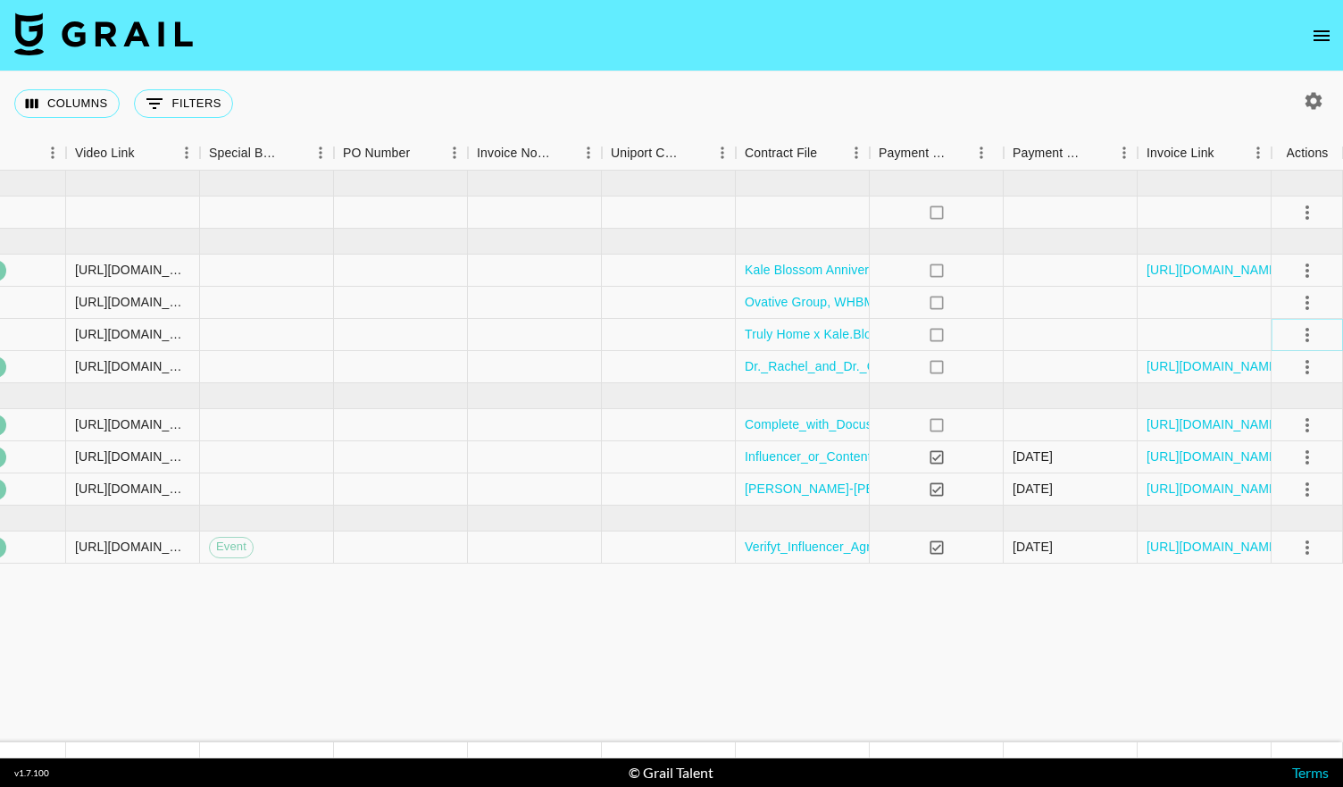
click at [1306, 335] on icon "select merge strategy" at bounding box center [1307, 335] width 4 height 14
click at [1268, 501] on div "Approve" at bounding box center [1268, 500] width 54 height 21
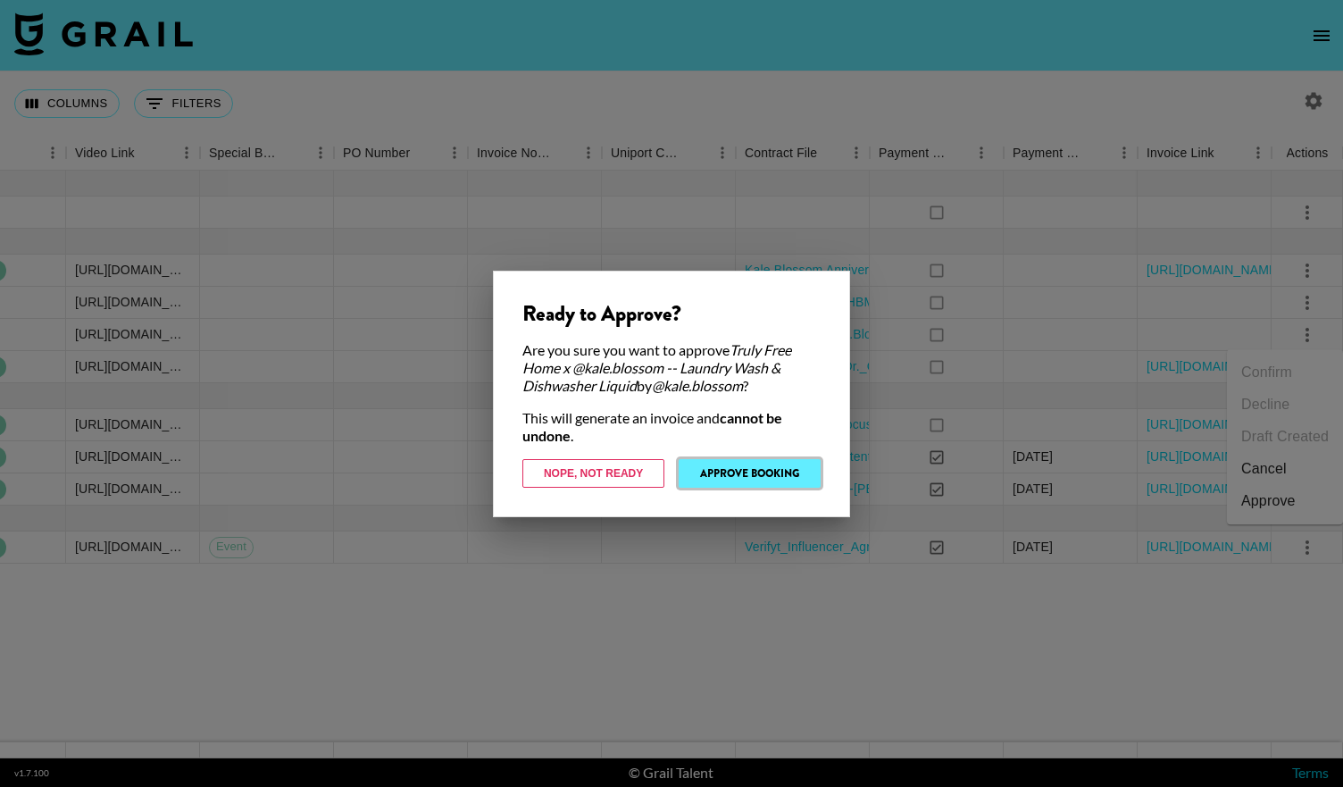
click at [752, 478] on button "Approve Booking" at bounding box center [750, 473] width 142 height 29
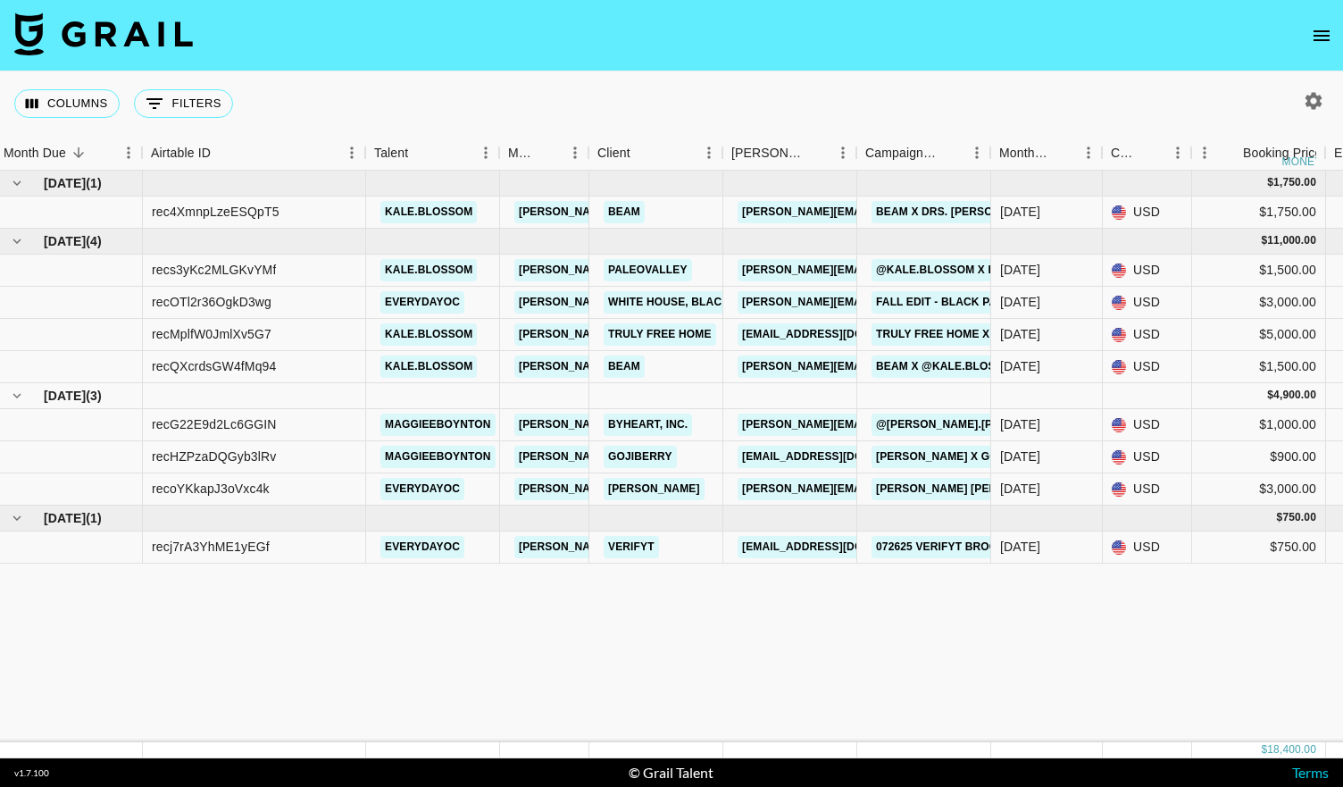
scroll to position [0, 0]
